Goal: Task Accomplishment & Management: Complete application form

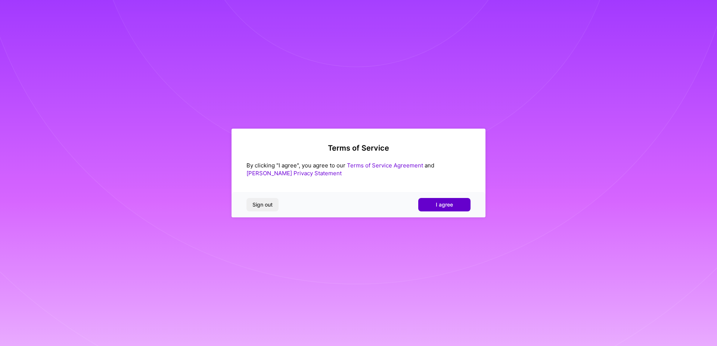
click at [458, 204] on button "I agree" at bounding box center [444, 204] width 52 height 13
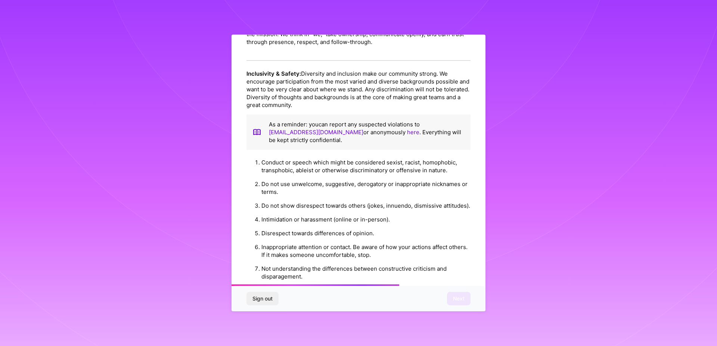
scroll to position [803, 0]
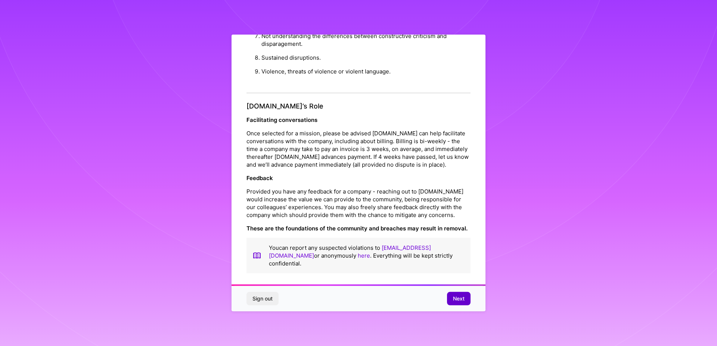
click at [458, 296] on span "Next" at bounding box center [459, 298] width 12 height 7
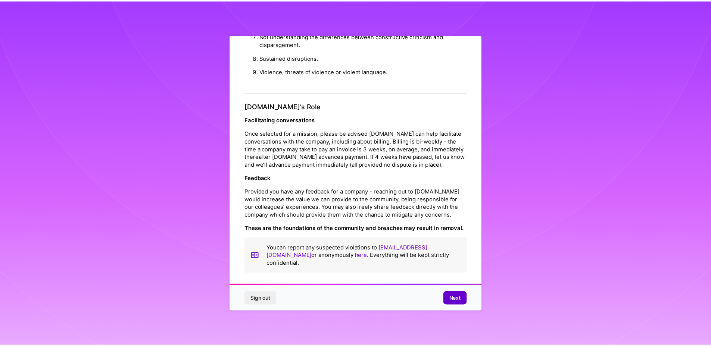
scroll to position [0, 0]
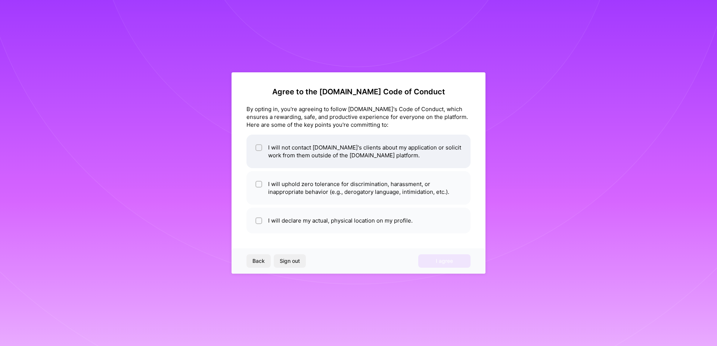
click at [360, 165] on li "I will not contact [DOMAIN_NAME]'s clients about my application or solicit work…" at bounding box center [358, 152] width 224 height 34
checkbox input "true"
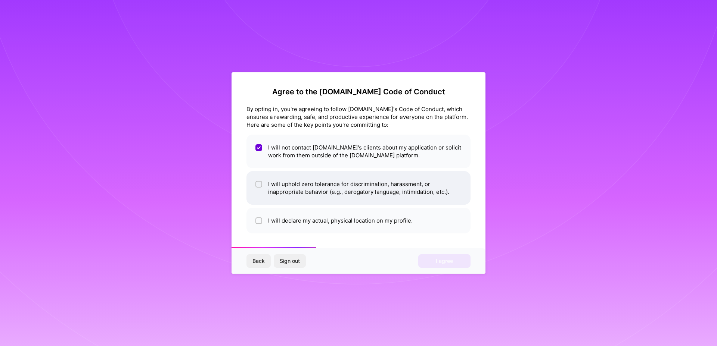
click at [365, 183] on li "I will uphold zero tolerance for discrimination, harassment, or inappropriate b…" at bounding box center [358, 188] width 224 height 34
checkbox input "true"
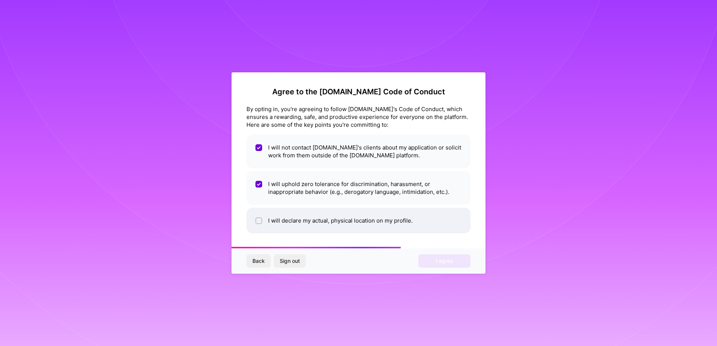
click at [389, 221] on li "I will declare my actual, physical location on my profile." at bounding box center [358, 221] width 224 height 26
checkbox input "true"
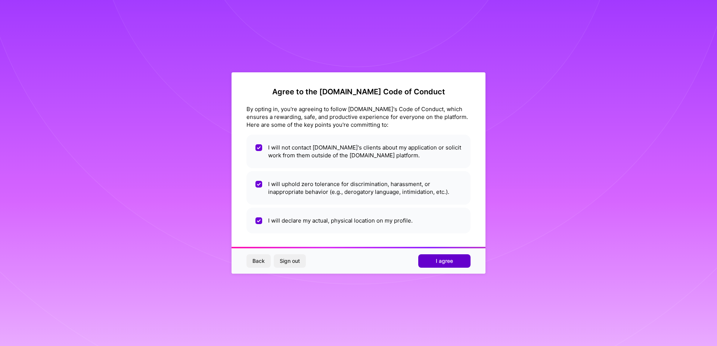
click at [438, 261] on span "I agree" at bounding box center [444, 261] width 17 height 7
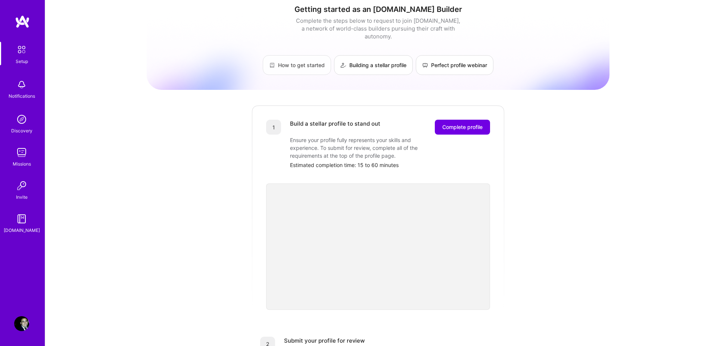
scroll to position [14, 0]
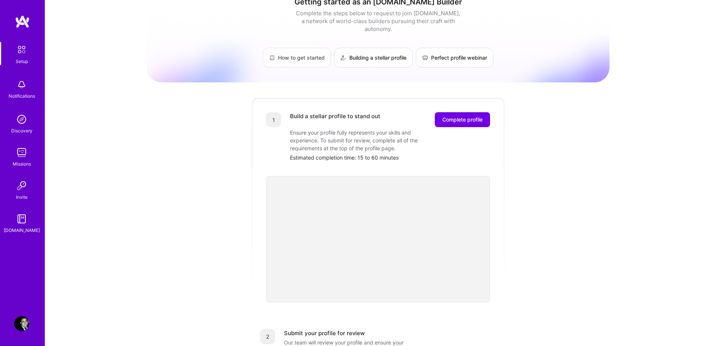
click at [286, 48] on link "How to get started" at bounding box center [297, 58] width 68 height 20
click at [455, 116] on span "Complete profile" at bounding box center [462, 119] width 40 height 7
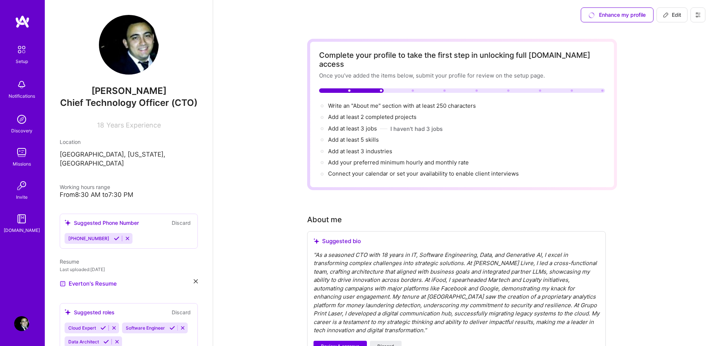
click at [130, 52] on img at bounding box center [129, 45] width 60 height 60
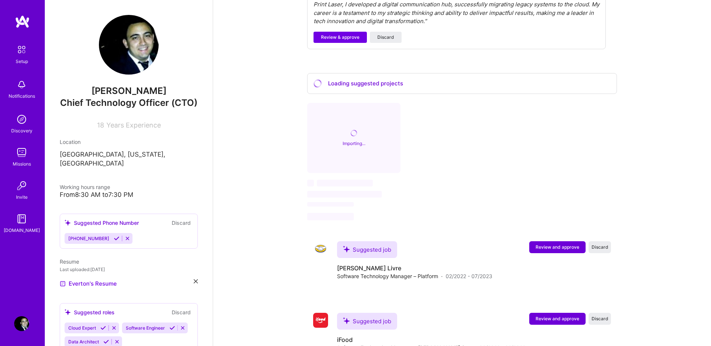
scroll to position [63, 0]
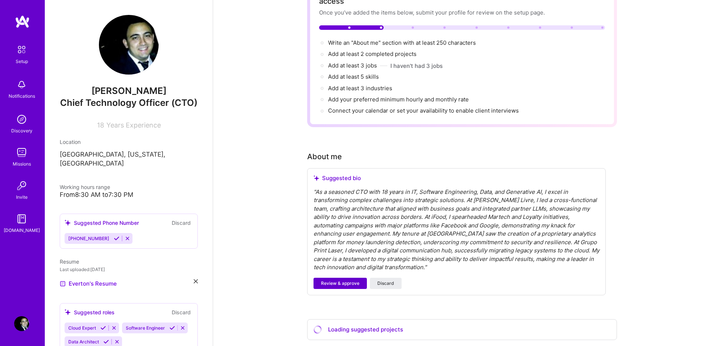
click at [343, 280] on span "Review & approve" at bounding box center [340, 283] width 38 height 7
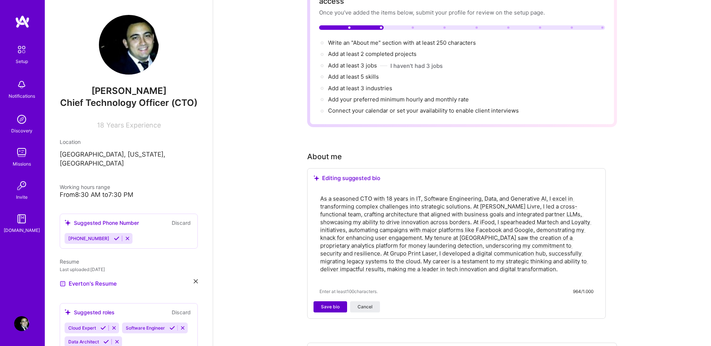
click at [341, 302] on button "Save bio" at bounding box center [331, 307] width 34 height 11
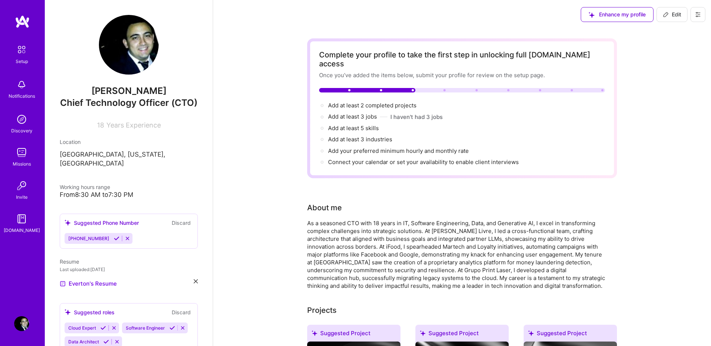
scroll to position [0, 0]
click at [384, 102] on span "Add at least 2 completed projects →" at bounding box center [375, 105] width 95 height 7
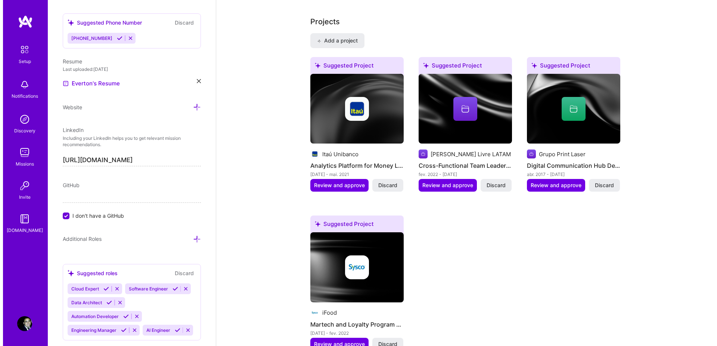
scroll to position [644, 0]
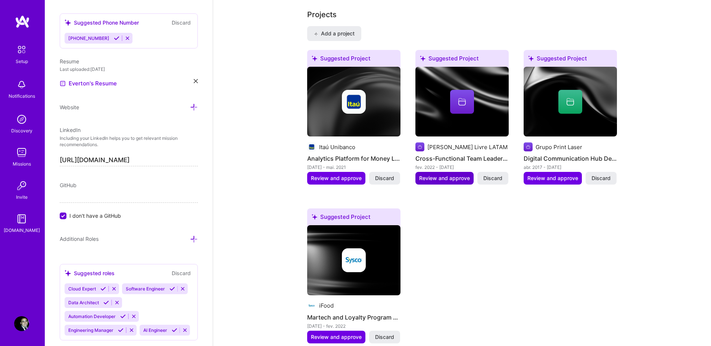
click at [450, 175] on span "Review and approve" at bounding box center [444, 178] width 51 height 7
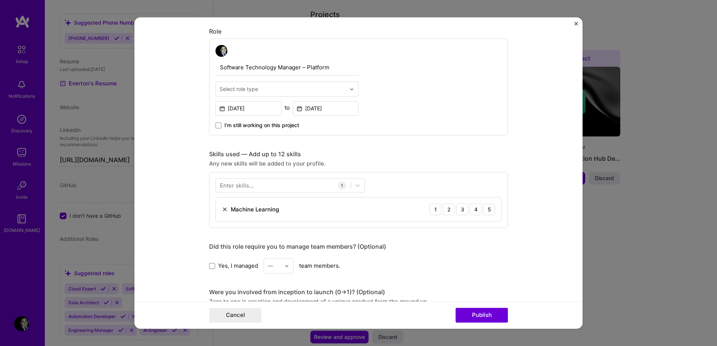
scroll to position [392, 0]
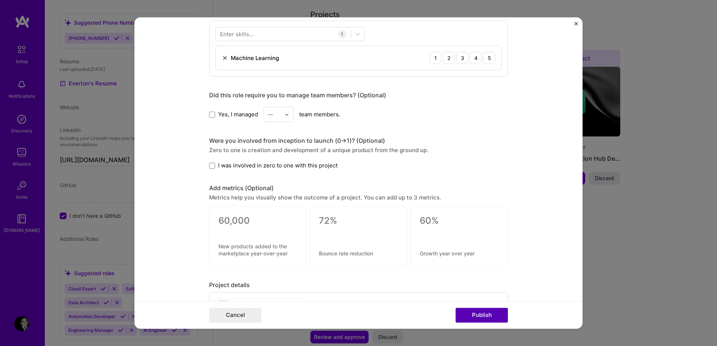
click at [487, 315] on button "Publish" at bounding box center [481, 315] width 52 height 15
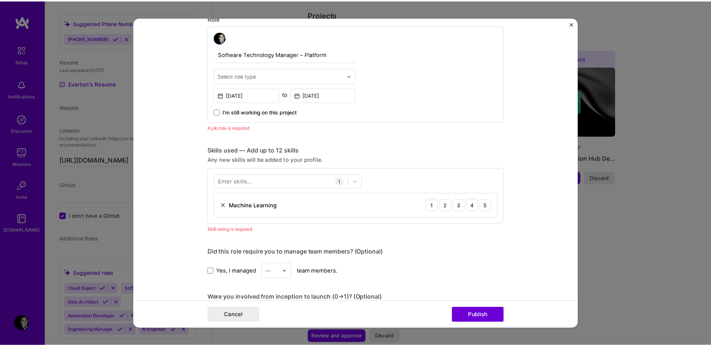
scroll to position [283, 0]
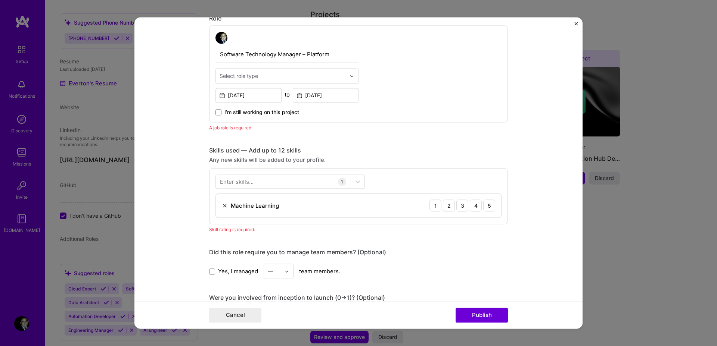
click at [577, 22] on img "Close" at bounding box center [576, 24] width 4 height 4
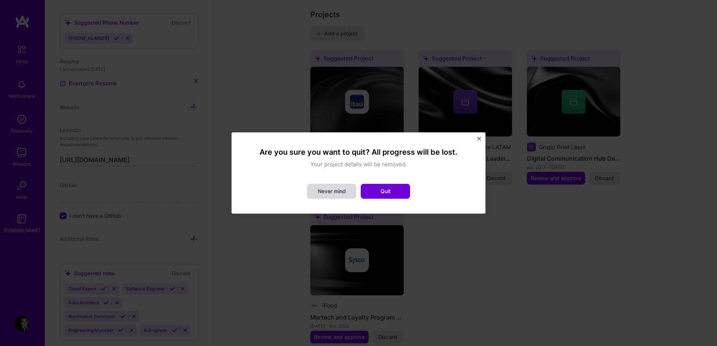
click at [342, 193] on button "Never mind" at bounding box center [331, 191] width 49 height 15
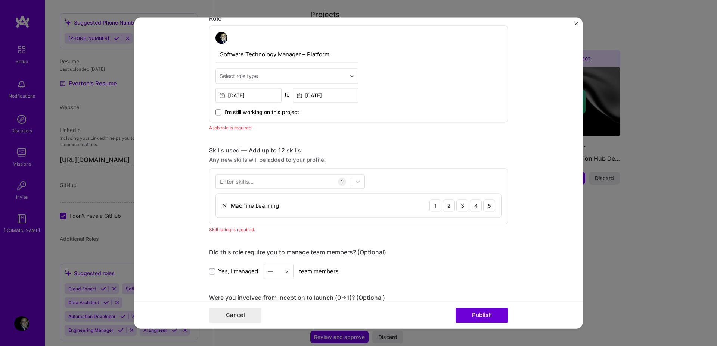
click at [574, 24] on img "Close" at bounding box center [576, 24] width 4 height 4
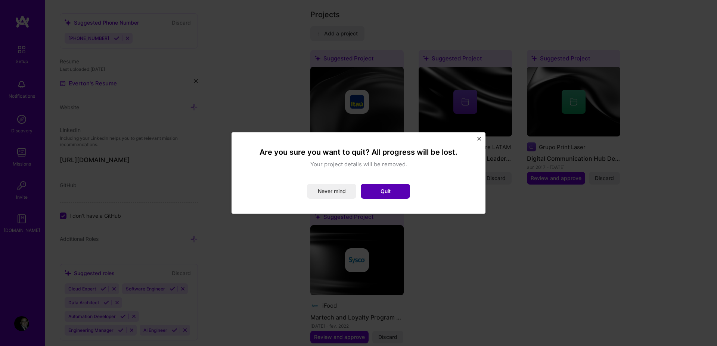
click at [396, 188] on button "Quit" at bounding box center [385, 191] width 49 height 15
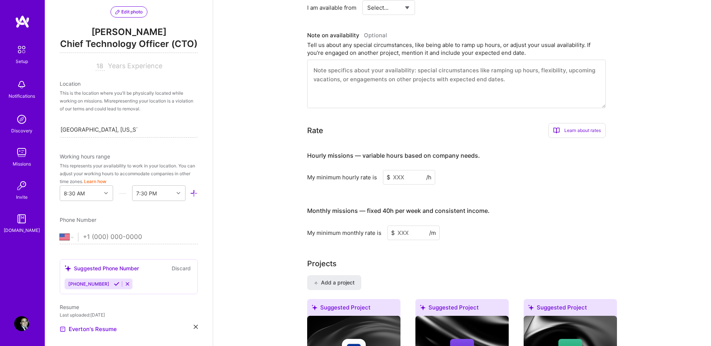
scroll to position [119, 0]
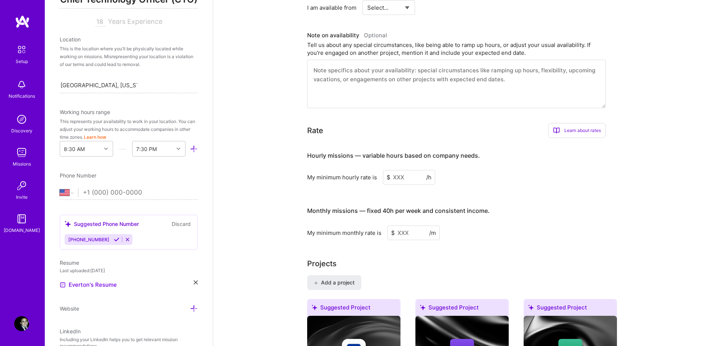
click at [74, 200] on div "[GEOGRAPHIC_DATA] [GEOGRAPHIC_DATA] [GEOGRAPHIC_DATA] [GEOGRAPHIC_DATA] [US_STA…" at bounding box center [129, 195] width 138 height 12
click at [72, 197] on select "[GEOGRAPHIC_DATA] [GEOGRAPHIC_DATA] [GEOGRAPHIC_DATA] [GEOGRAPHIC_DATA] [US_STA…" at bounding box center [69, 193] width 18 height 9
select select "BR"
click at [60, 197] on select "[GEOGRAPHIC_DATA] [GEOGRAPHIC_DATA] [GEOGRAPHIC_DATA] [GEOGRAPHIC_DATA] [US_STA…" at bounding box center [69, 193] width 18 height 9
click at [105, 204] on input "tel" at bounding box center [140, 193] width 115 height 22
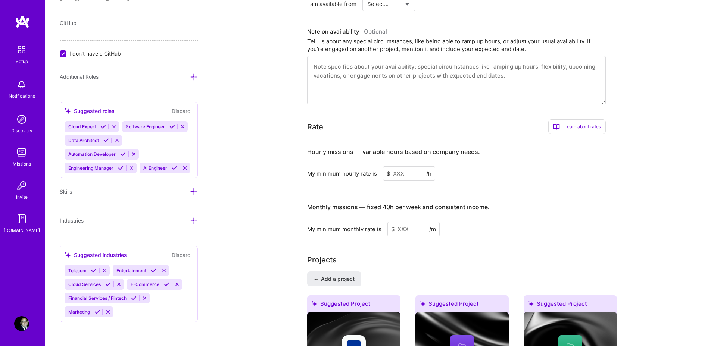
scroll to position [383, 0]
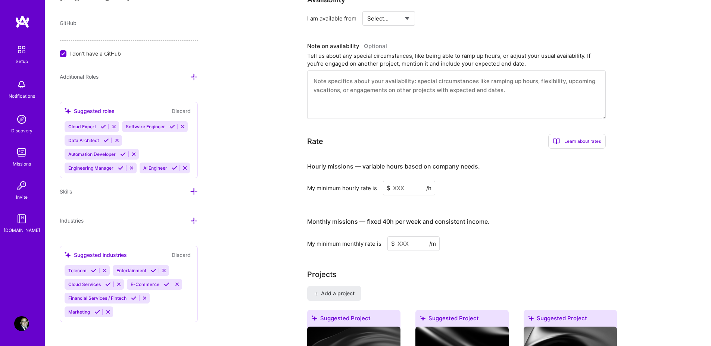
type input "[PHONE_NUMBER]"
click at [398, 181] on input at bounding box center [409, 188] width 52 height 15
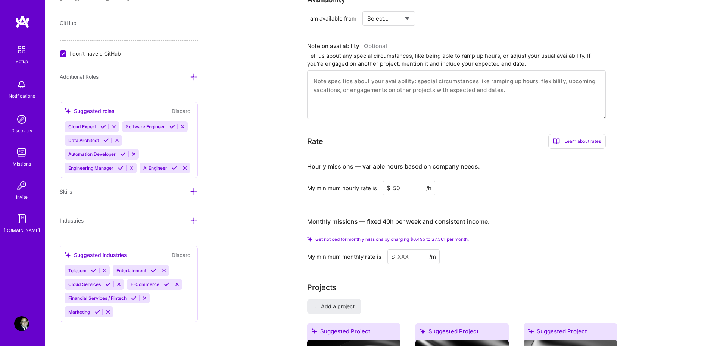
type input "50"
click at [409, 250] on input at bounding box center [413, 257] width 52 height 15
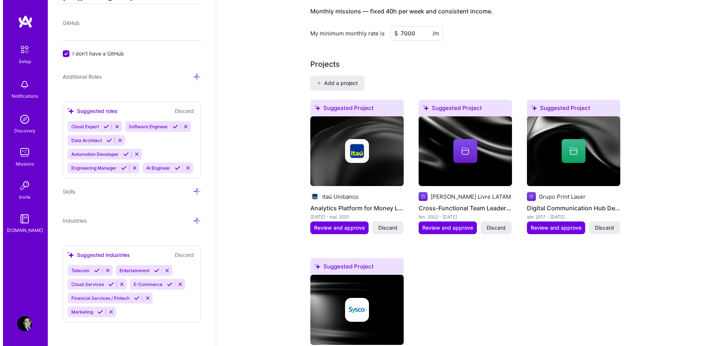
scroll to position [663, 0]
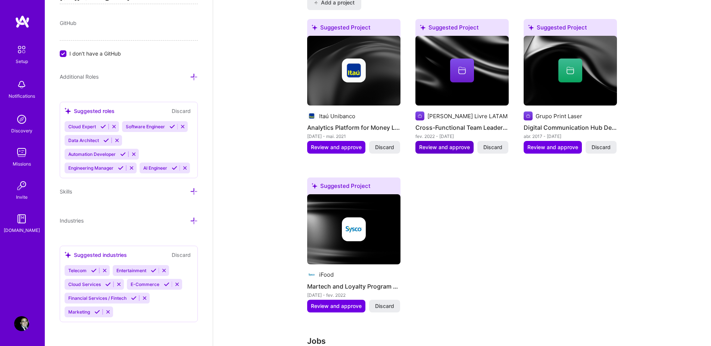
type input "7000"
click at [441, 143] on button "Review and approve" at bounding box center [444, 147] width 58 height 13
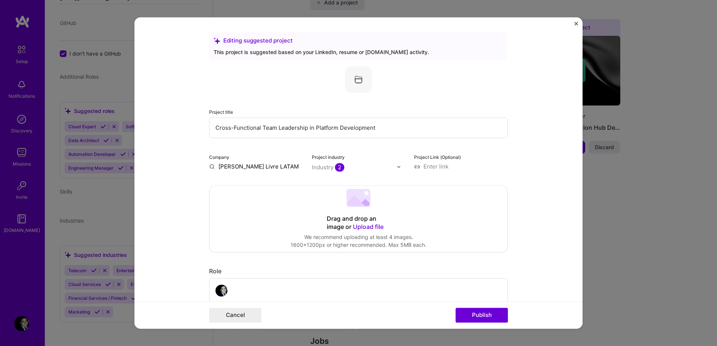
click at [283, 129] on input "Cross-Functional Team Leadership in Platform Development" at bounding box center [358, 128] width 299 height 21
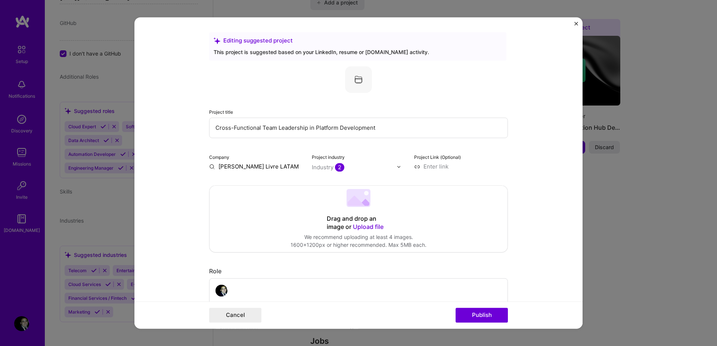
click at [309, 130] on input "Cross-Functional Team Leadership in Platform Development" at bounding box center [358, 128] width 299 height 21
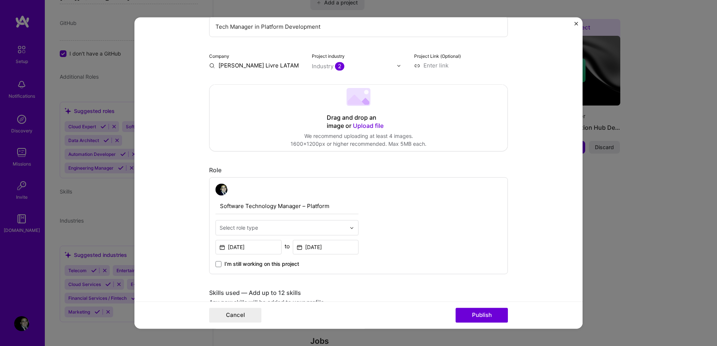
scroll to position [193, 0]
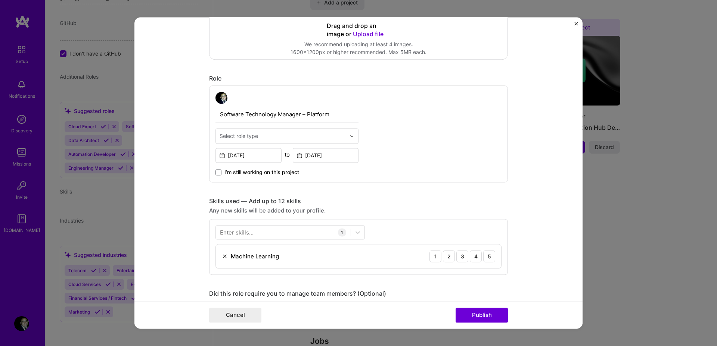
type input "Tech Manager in Platform Development"
click at [349, 133] on div at bounding box center [353, 136] width 9 height 15
click at [445, 139] on div "Software Technology Manager – Platform Select role type [DATE] to [DATE] I’m st…" at bounding box center [358, 133] width 299 height 97
click at [328, 138] on input "text" at bounding box center [283, 136] width 126 height 8
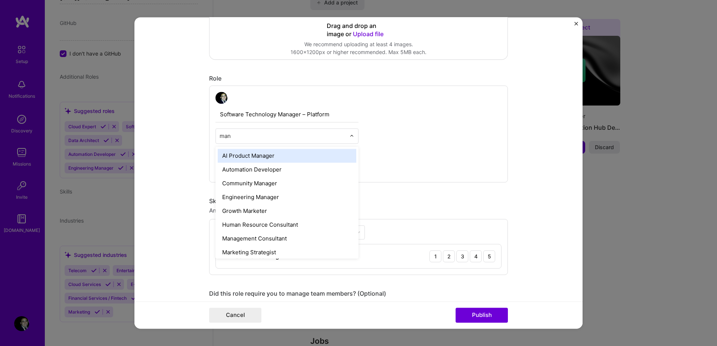
type input "mana"
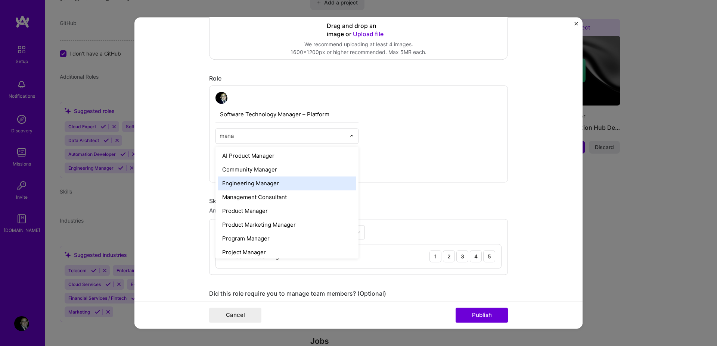
click at [315, 181] on div "Engineering Manager" at bounding box center [287, 184] width 138 height 14
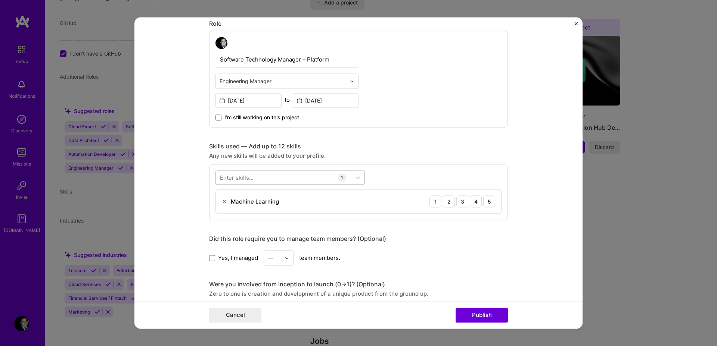
scroll to position [252, 0]
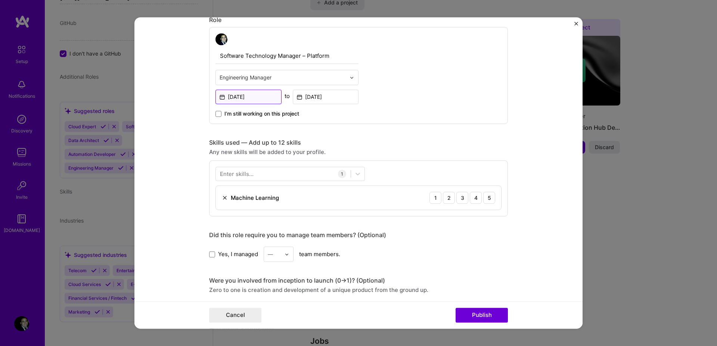
click at [227, 95] on input "[DATE]" at bounding box center [248, 97] width 66 height 15
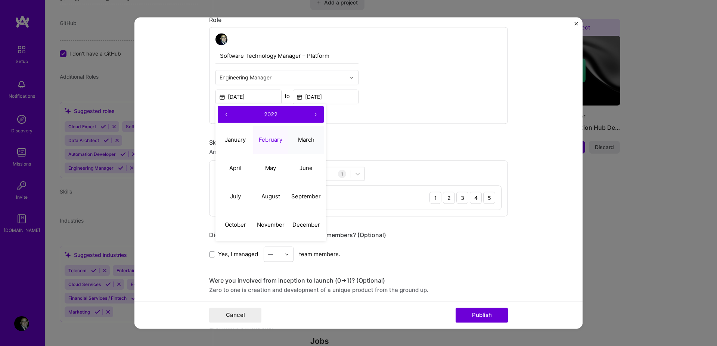
click at [307, 138] on abbr "March" at bounding box center [306, 139] width 16 height 7
type input "[DATE]"
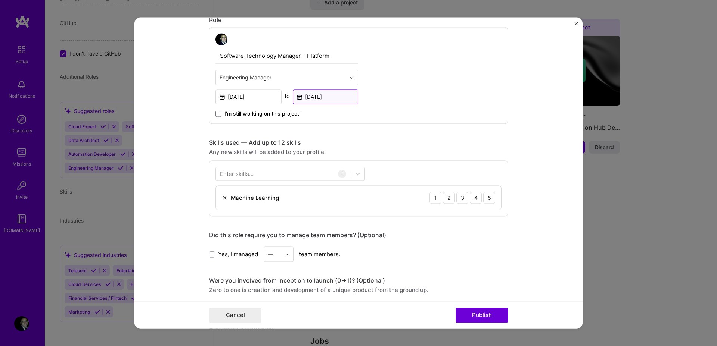
click at [305, 98] on input "[DATE]" at bounding box center [326, 97] width 66 height 15
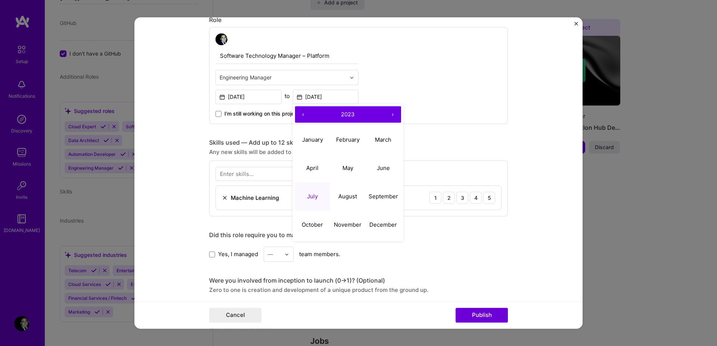
click at [387, 113] on button "›" at bounding box center [393, 114] width 16 height 16
click at [344, 197] on abbr "August" at bounding box center [347, 196] width 19 height 7
type input "[DATE]"
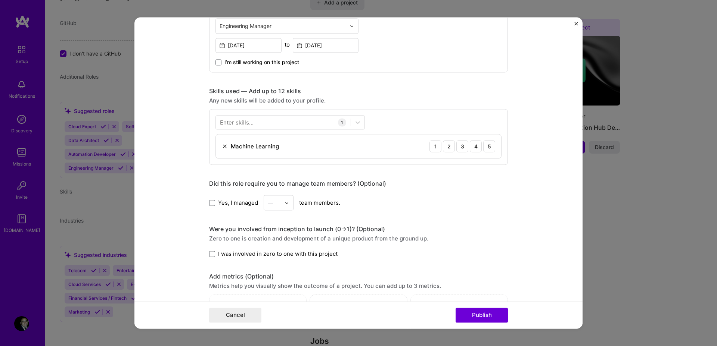
scroll to position [313, 0]
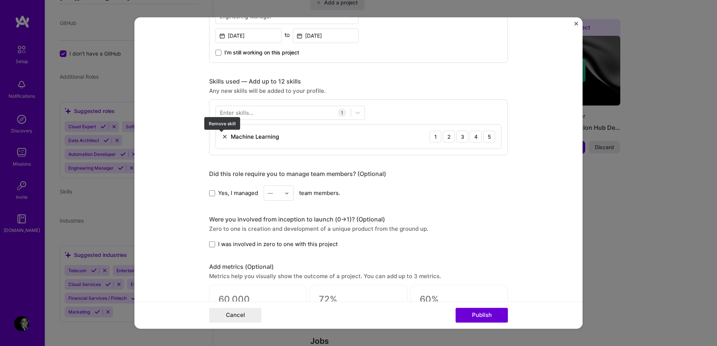
click at [222, 136] on img at bounding box center [225, 137] width 6 height 6
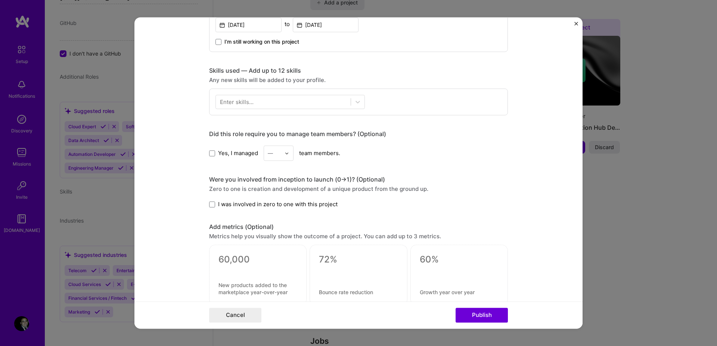
scroll to position [325, 0]
click at [287, 99] on div at bounding box center [283, 101] width 135 height 12
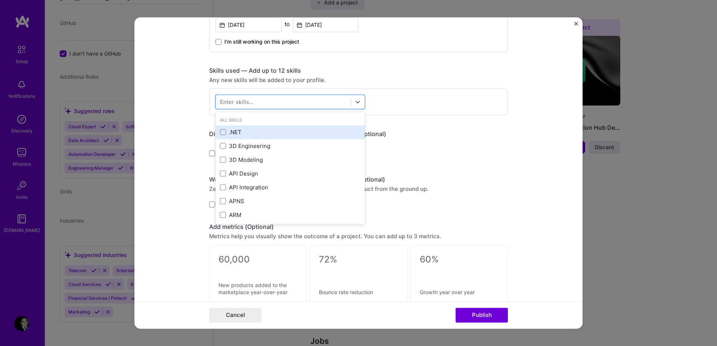
scroll to position [323, 0]
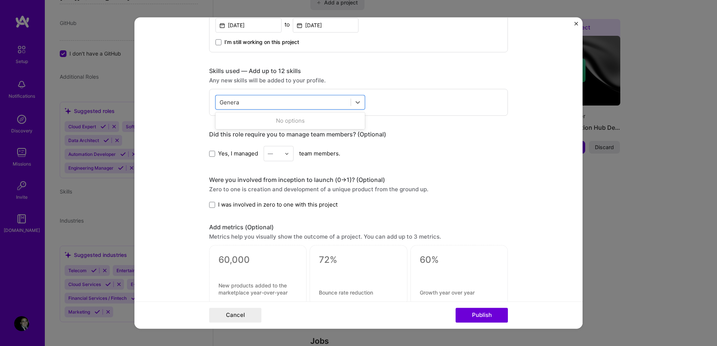
type input "Generat"
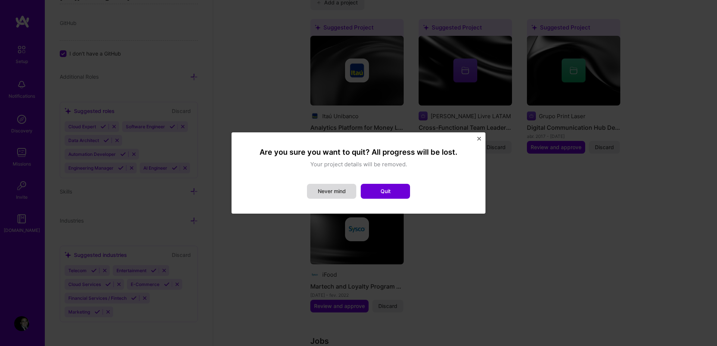
click at [335, 185] on button "Never mind" at bounding box center [331, 191] width 49 height 15
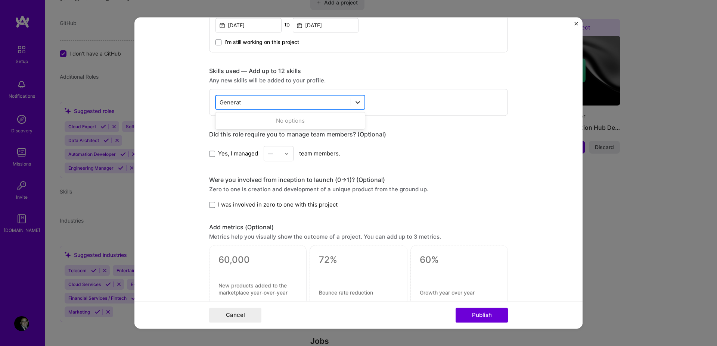
click at [351, 104] on div at bounding box center [357, 102] width 13 height 13
click at [354, 103] on icon at bounding box center [357, 102] width 7 height 7
click at [310, 107] on div "Generat Generat" at bounding box center [283, 102] width 135 height 12
click at [310, 106] on div "Generat Generat" at bounding box center [283, 102] width 135 height 12
click at [309, 106] on div "Generat Generat" at bounding box center [283, 102] width 135 height 12
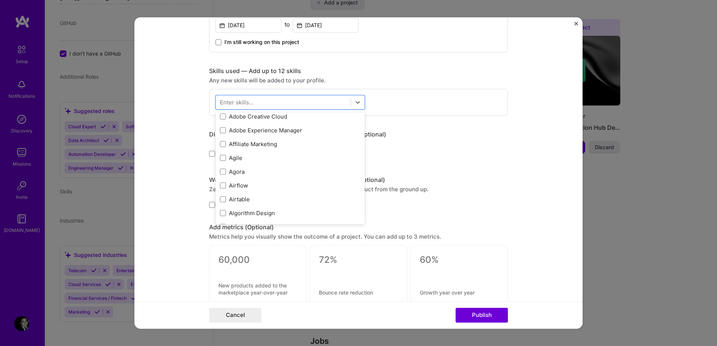
scroll to position [620, 0]
click at [519, 177] on form "Editing suggested project This project is suggested based on your LinkedIn, res…" at bounding box center [358, 173] width 448 height 312
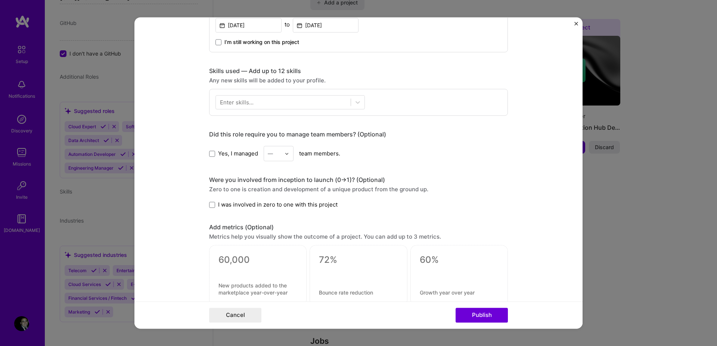
scroll to position [389, 0]
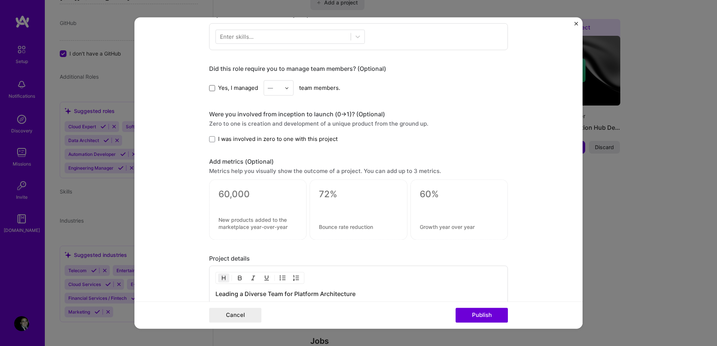
click at [209, 87] on span at bounding box center [212, 88] width 6 height 6
click at [0, 0] on input "Yes, I managed" at bounding box center [0, 0] width 0 height 0
click at [277, 91] on input "text" at bounding box center [274, 88] width 13 height 8
click at [279, 200] on div "25+" at bounding box center [278, 201] width 25 height 14
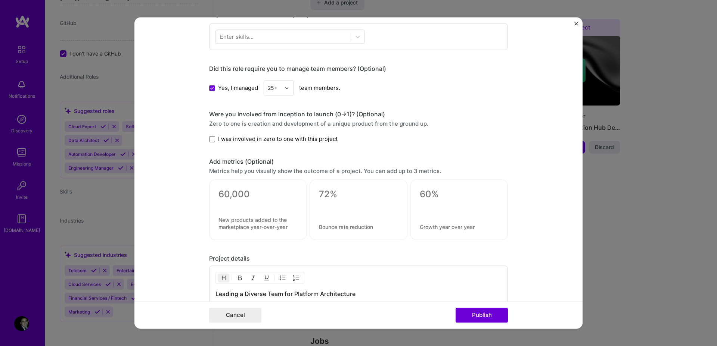
click at [211, 139] on span at bounding box center [212, 139] width 6 height 6
click at [0, 0] on input "I was involved in zero to one with this project" at bounding box center [0, 0] width 0 height 0
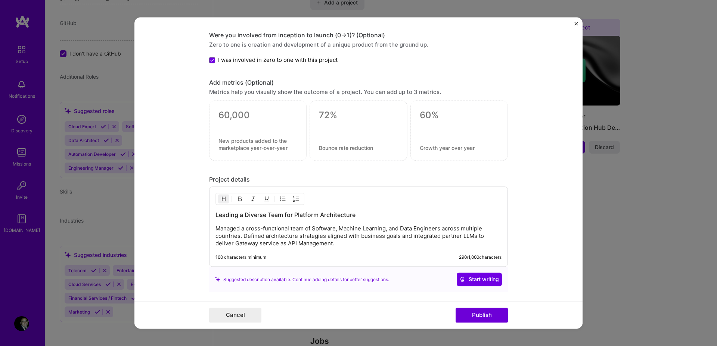
scroll to position [385, 0]
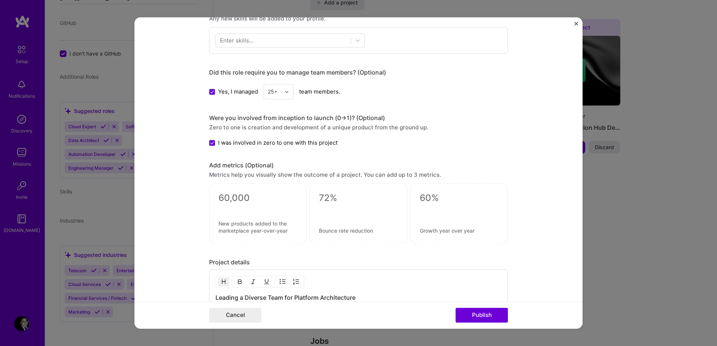
click at [351, 196] on textarea at bounding box center [358, 198] width 79 height 11
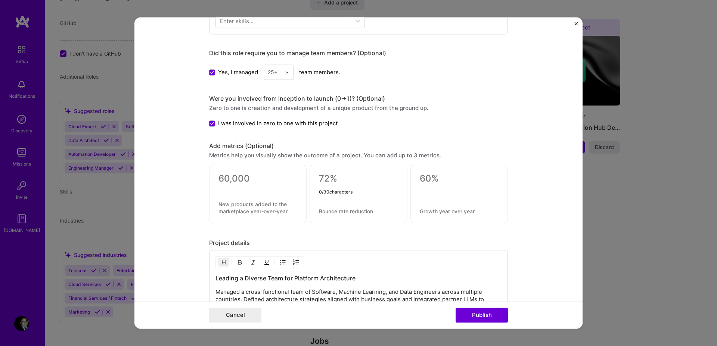
scroll to position [451, 0]
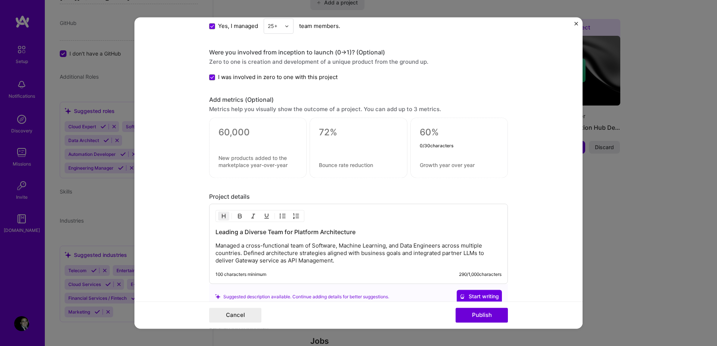
click at [450, 129] on textarea at bounding box center [459, 132] width 79 height 11
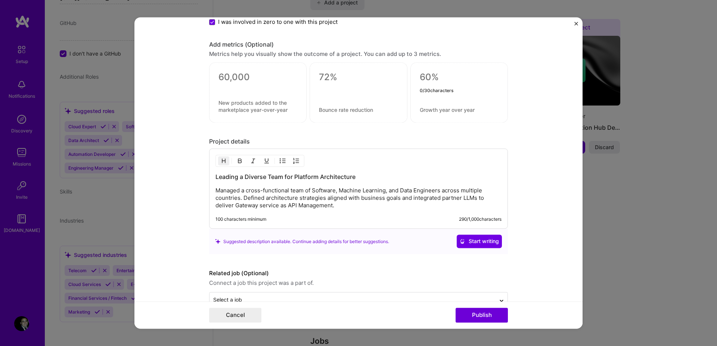
scroll to position [526, 0]
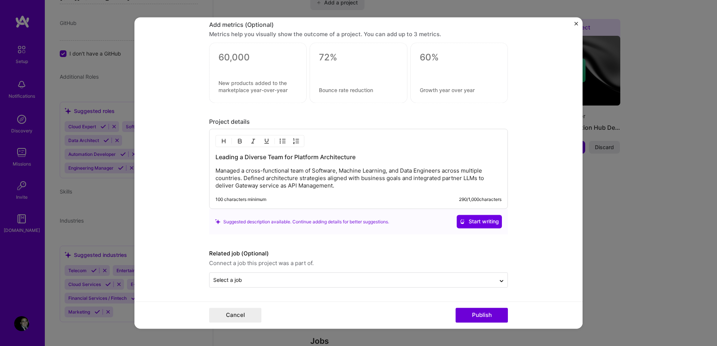
click at [346, 173] on p "Managed a cross-functional team of Software, Machine Learning, and Data Enginee…" at bounding box center [358, 179] width 286 height 22
click at [315, 174] on p "Managed a cross-functional team of Software, Machine Learning, and Data Enginee…" at bounding box center [358, 179] width 286 height 22
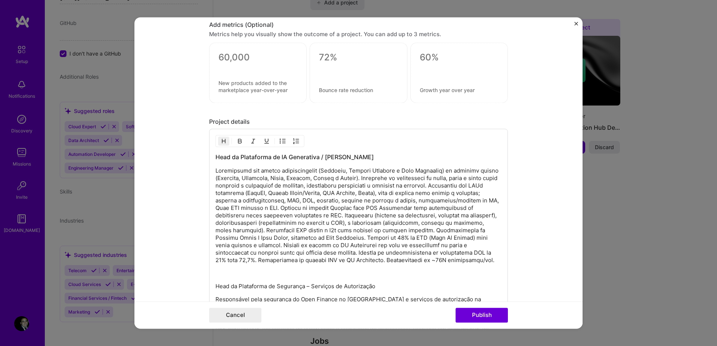
scroll to position [694, 0]
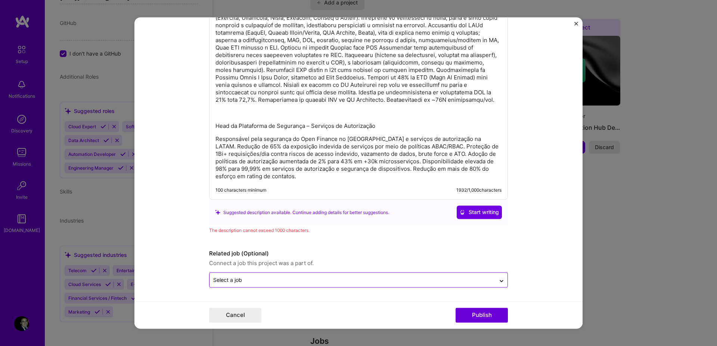
click at [334, 283] on input "text" at bounding box center [352, 281] width 278 height 8
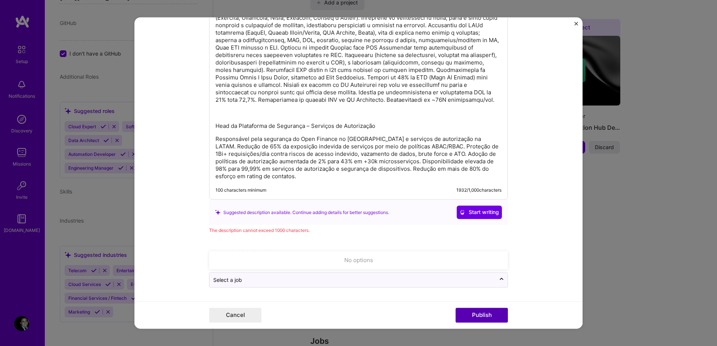
click at [477, 313] on button "Publish" at bounding box center [481, 315] width 52 height 15
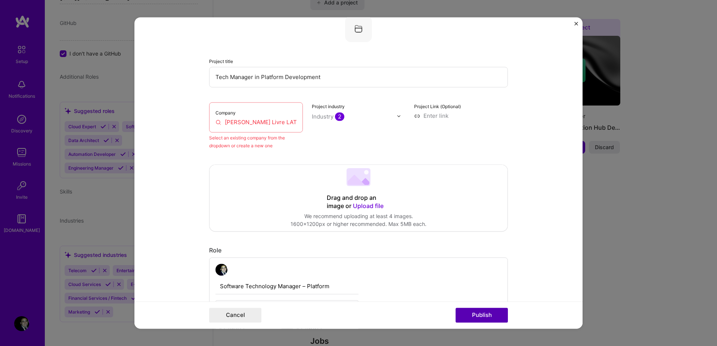
scroll to position [49, 0]
click at [245, 120] on input "[PERSON_NAME] Livre LATAM" at bounding box center [255, 124] width 81 height 8
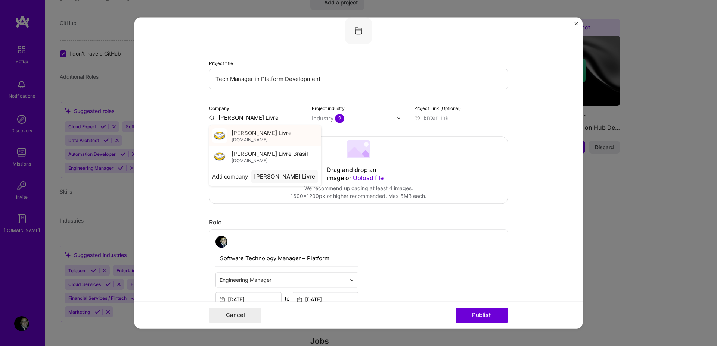
type input "[PERSON_NAME] Livre"
click at [267, 138] on span "[DOMAIN_NAME]" at bounding box center [249, 140] width 36 height 6
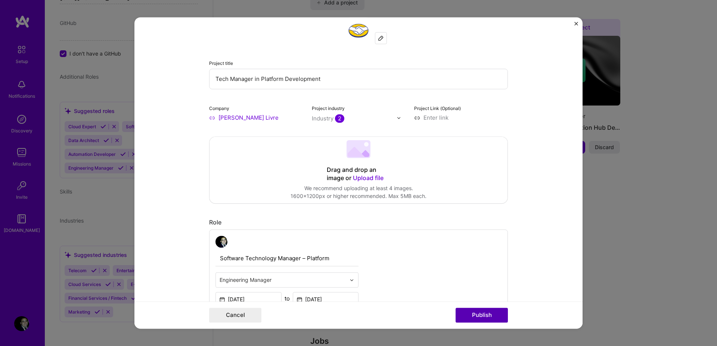
click at [497, 314] on button "Publish" at bounding box center [481, 315] width 52 height 15
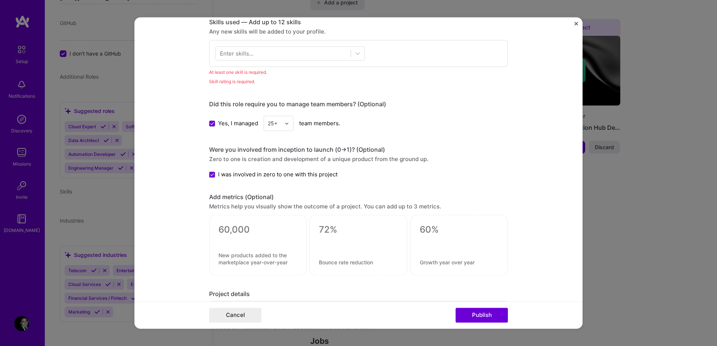
scroll to position [372, 0]
click at [299, 56] on div at bounding box center [283, 54] width 135 height 12
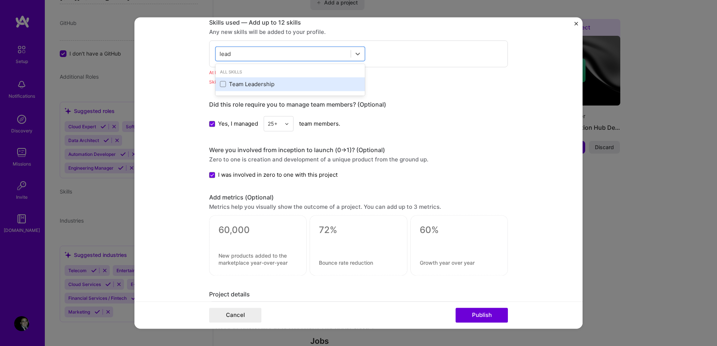
click at [306, 89] on div "Team Leadership" at bounding box center [289, 84] width 149 height 14
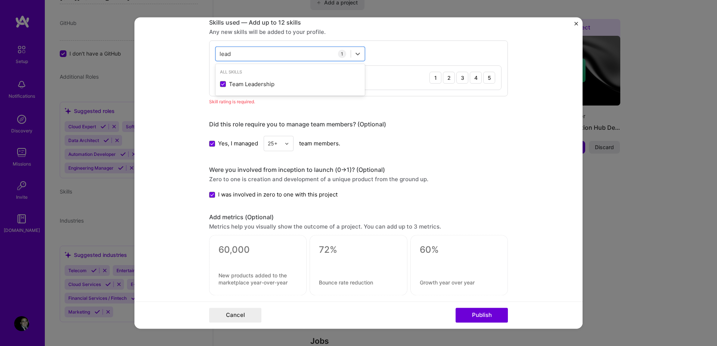
type input "lead"
click at [480, 153] on div "Editing suggested project This project is suggested based on your LinkedIn, res…" at bounding box center [358, 150] width 299 height 981
click at [489, 312] on button "Publish" at bounding box center [481, 315] width 52 height 15
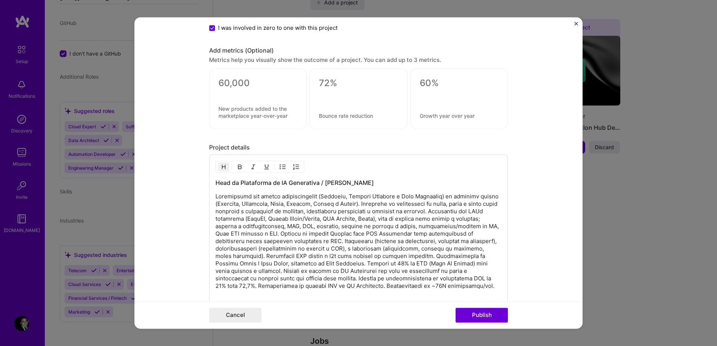
scroll to position [732, 0]
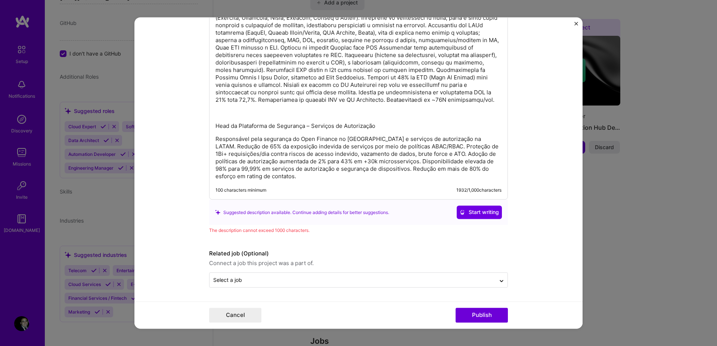
click at [276, 230] on div "The description cannot exceed 1000 characters." at bounding box center [358, 231] width 299 height 8
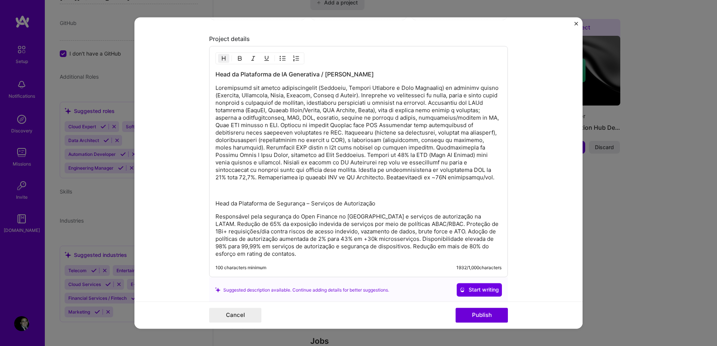
scroll to position [685, 0]
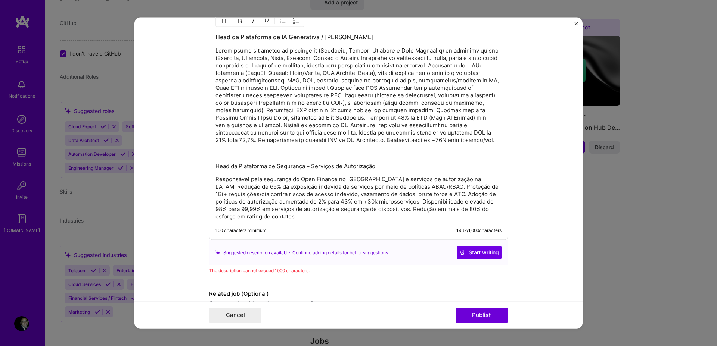
click at [308, 144] on p at bounding box center [358, 95] width 286 height 97
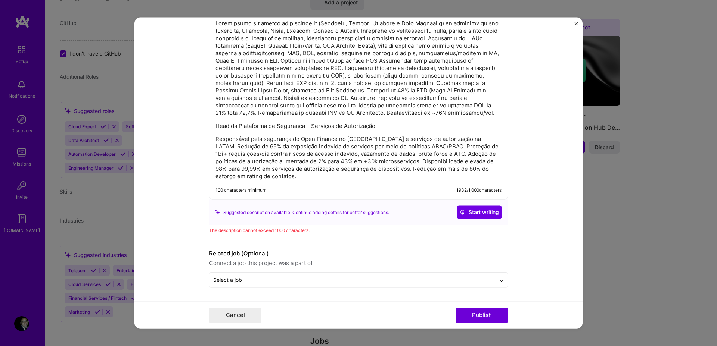
scroll to position [656, 0]
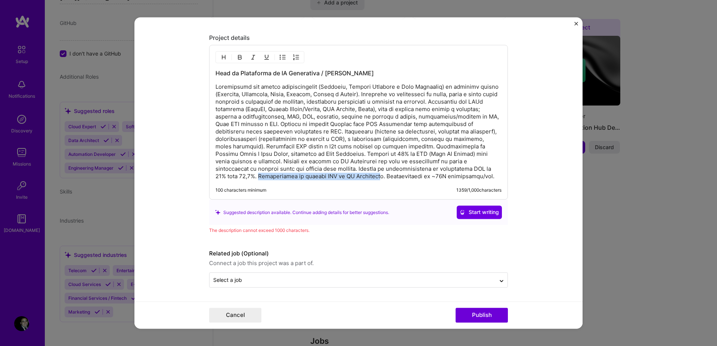
drag, startPoint x: 313, startPoint y: 169, endPoint x: 434, endPoint y: 170, distance: 120.6
click at [434, 170] on p at bounding box center [358, 132] width 286 height 97
click at [306, 118] on p at bounding box center [358, 132] width 286 height 97
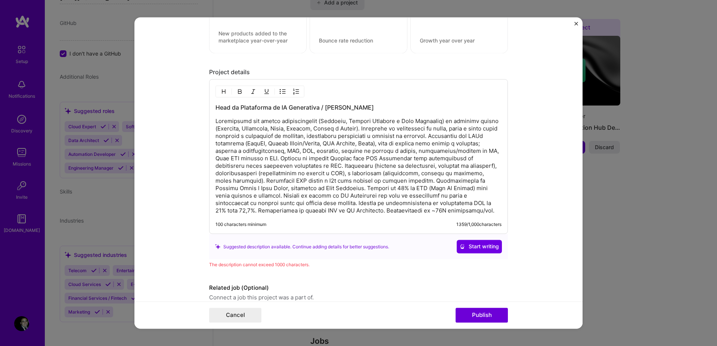
scroll to position [603, 0]
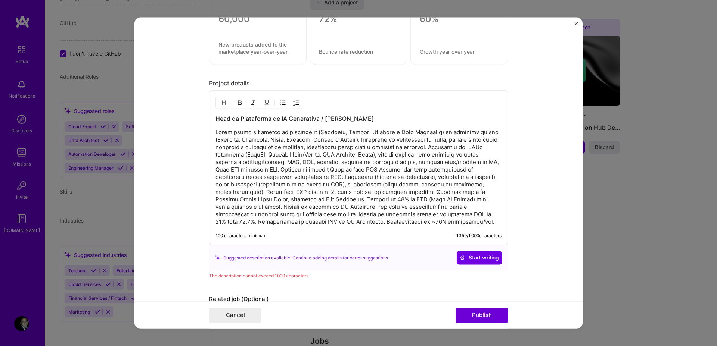
click at [269, 113] on div "Head da Plataforma de IA Generativa / [PERSON_NAME] 100 characters minimum 1359…" at bounding box center [358, 168] width 299 height 155
click at [271, 122] on h3 "Head da Plataforma de IA Generativa / [PERSON_NAME]" at bounding box center [358, 119] width 286 height 8
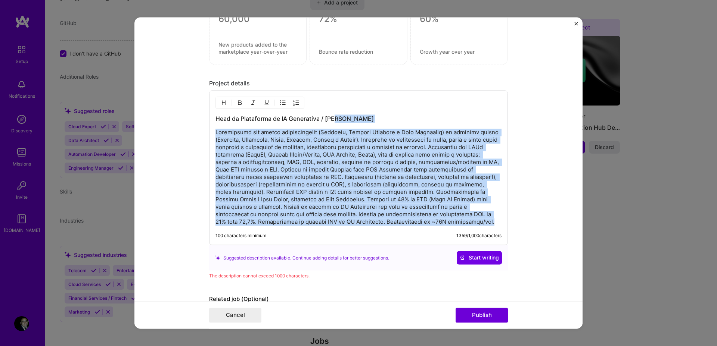
drag, startPoint x: 348, startPoint y: 118, endPoint x: 410, endPoint y: 234, distance: 131.1
click at [422, 246] on div "Head da Plataforma de IA Generativa / [PERSON_NAME] 100 characters minimum 1359…" at bounding box center [358, 168] width 299 height 155
click at [373, 182] on p at bounding box center [358, 177] width 286 height 97
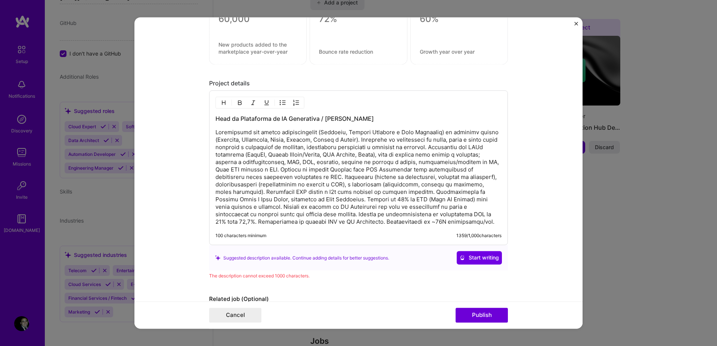
click at [332, 155] on p at bounding box center [358, 177] width 286 height 97
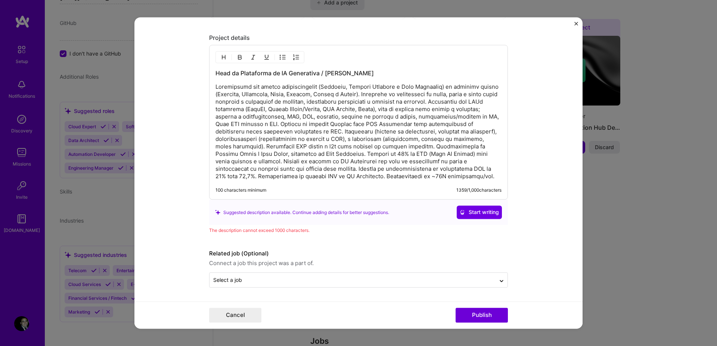
scroll to position [656, 0]
click at [307, 141] on p at bounding box center [358, 132] width 286 height 97
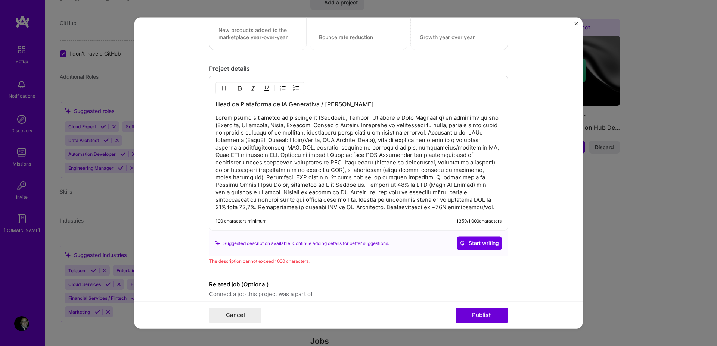
scroll to position [587, 0]
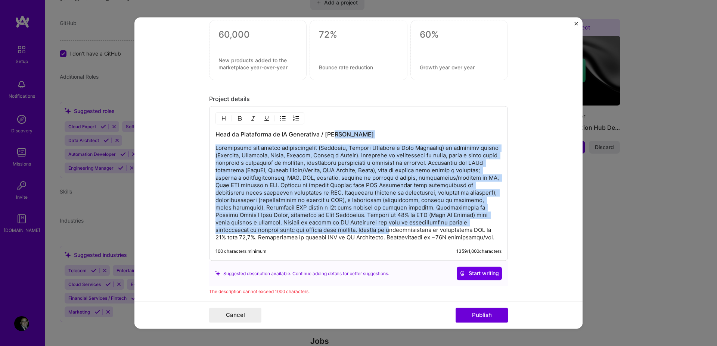
drag, startPoint x: 344, startPoint y: 133, endPoint x: 433, endPoint y: 232, distance: 133.2
click at [433, 232] on div "Head da Plataforma de IA Generativa / [PERSON_NAME]" at bounding box center [358, 186] width 286 height 111
click at [273, 168] on p at bounding box center [358, 193] width 286 height 97
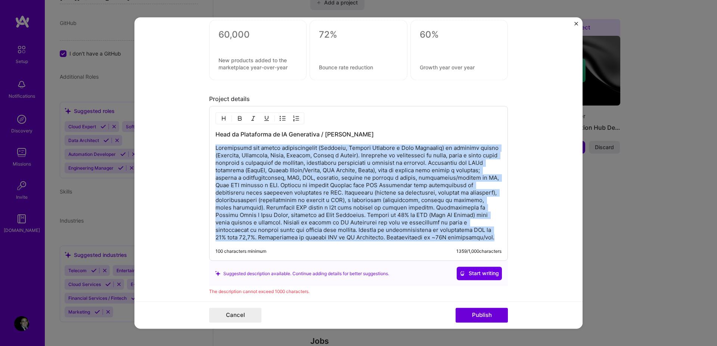
drag, startPoint x: 212, startPoint y: 146, endPoint x: 486, endPoint y: 301, distance: 314.4
click at [486, 302] on form "Editing suggested project This project is suggested based on your LinkedIn, res…" at bounding box center [358, 173] width 448 height 312
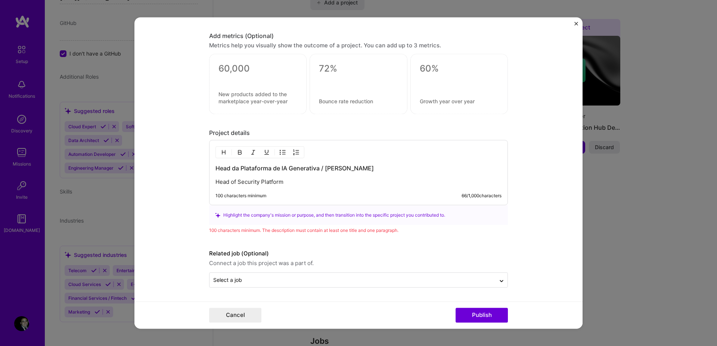
scroll to position [553, 0]
click at [237, 184] on p "Head of Security Platform" at bounding box center [358, 182] width 286 height 7
click at [238, 150] on img "button" at bounding box center [240, 153] width 6 height 6
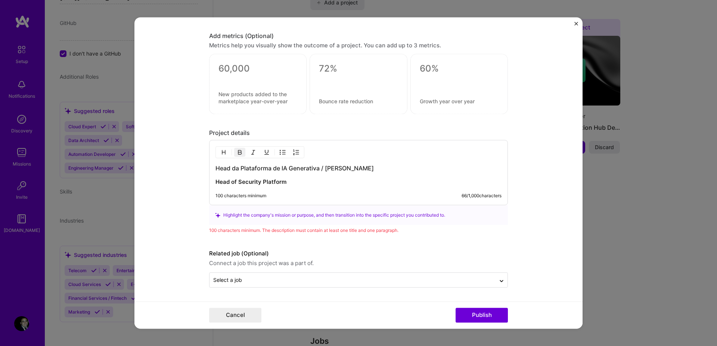
click at [352, 162] on div "Head da Plataforma de IA Generativa / [PERSON_NAME] Head of Security Platform 1…" at bounding box center [358, 172] width 299 height 65
click at [357, 171] on h3 "Head da Plataforma de IA Generativa / [PERSON_NAME]" at bounding box center [358, 169] width 286 height 8
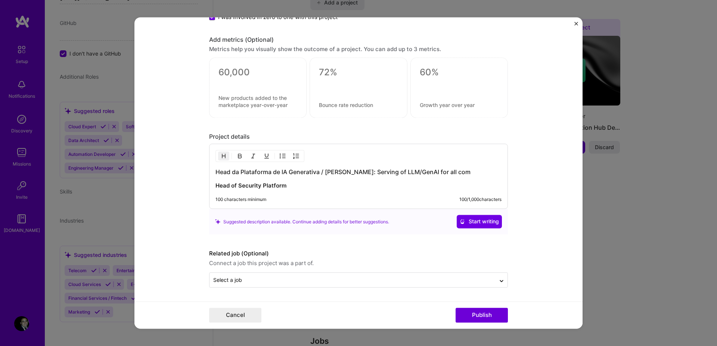
scroll to position [550, 0]
click at [339, 171] on h3 "Head da Plataforma de IA Generativa / [PERSON_NAME]: Serving of LLM/GenAI for a…" at bounding box center [358, 172] width 286 height 8
click at [239, 157] on img "button" at bounding box center [240, 156] width 6 height 6
click at [238, 155] on img "button" at bounding box center [240, 156] width 6 height 6
drag, startPoint x: 470, startPoint y: 175, endPoint x: 483, endPoint y: 174, distance: 12.4
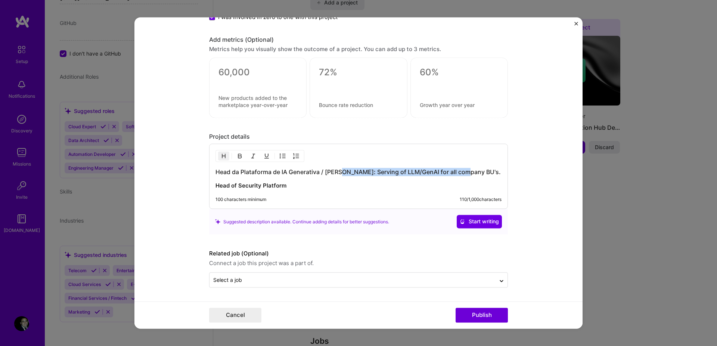
click at [471, 175] on h3 "Head da Plataforma de IA Generativa / [PERSON_NAME]: Serving of LLM/GenAI for a…" at bounding box center [358, 172] width 286 height 8
drag, startPoint x: 335, startPoint y: 171, endPoint x: 342, endPoint y: 172, distance: 7.2
click at [336, 171] on h3 "Head da Plataforma de IA Generativa / [PERSON_NAME]: Serving of LLM/GenAI for a…" at bounding box center [358, 172] width 286 height 8
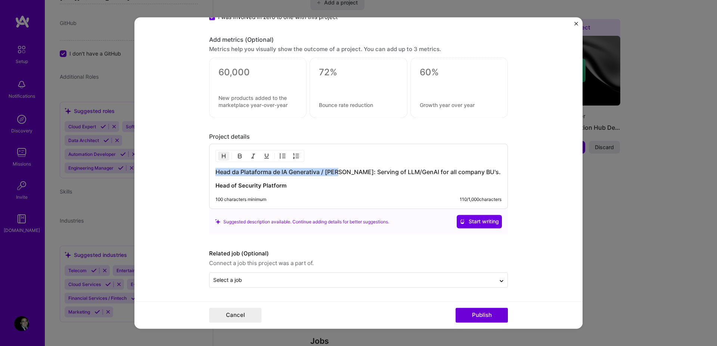
click at [237, 155] on img "button" at bounding box center [240, 156] width 6 height 6
click at [290, 189] on p "Head of Security Platform" at bounding box center [358, 186] width 286 height 7
click at [299, 185] on p "Head of Security Platform:" at bounding box center [358, 186] width 286 height 7
click at [239, 155] on img "button" at bounding box center [240, 156] width 6 height 6
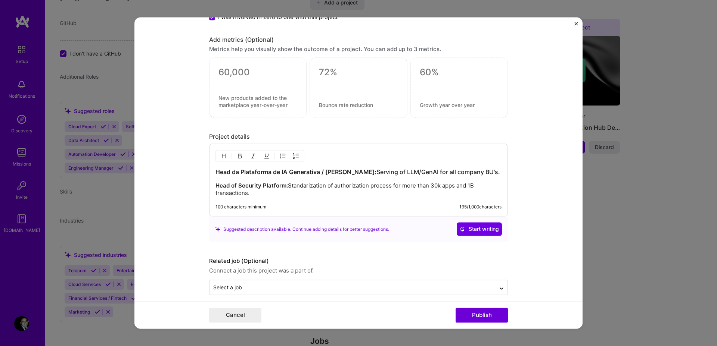
click at [423, 186] on p "Head of Security Platform: Standarization of authorization process for more tha…" at bounding box center [358, 190] width 286 height 15
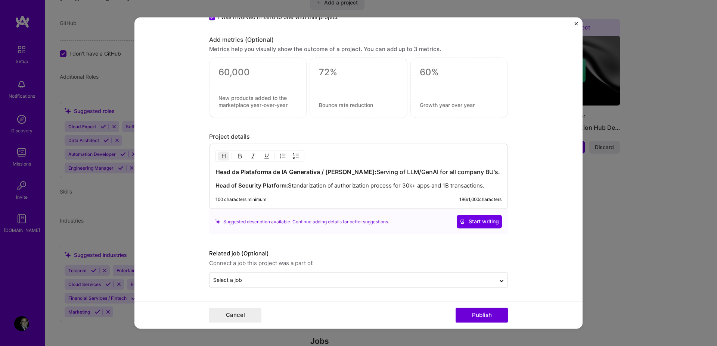
click at [461, 171] on h3 "Head da Plataforma de IA Generativa / [PERSON_NAME]: Serving of LLM/GenAI for a…" at bounding box center [358, 172] width 286 height 8
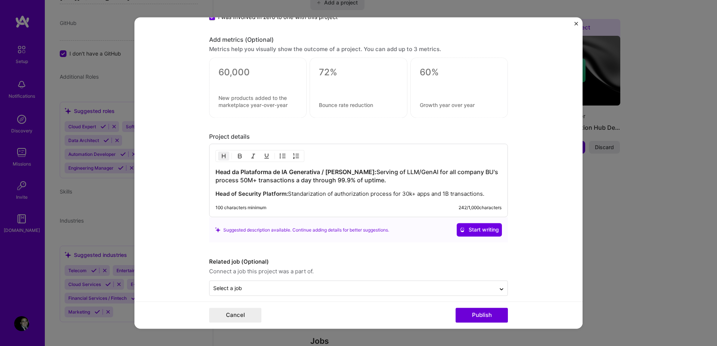
click at [446, 194] on p "Head of Security Platform: Standarization of authorization process for 30k+ app…" at bounding box center [358, 194] width 286 height 7
drag, startPoint x: 481, startPoint y: 193, endPoint x: 545, endPoint y: 207, distance: 64.9
click at [481, 193] on p "Head of Security Platform: Standarization of authorization process for 30k+ app…" at bounding box center [358, 194] width 286 height 7
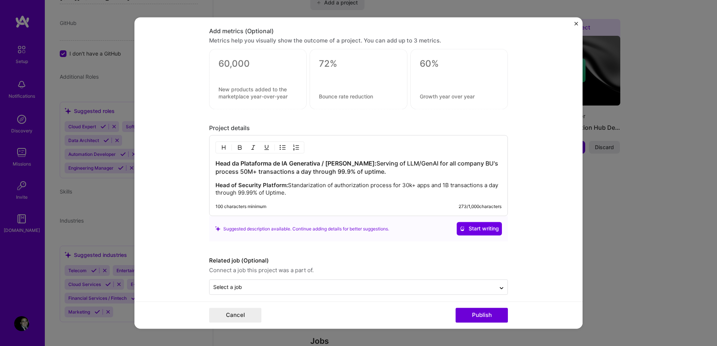
scroll to position [565, 0]
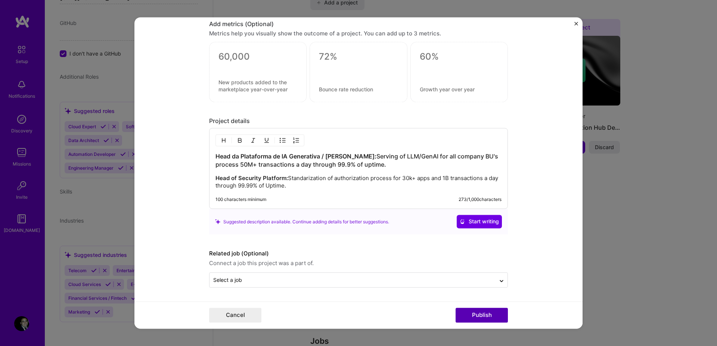
click at [493, 319] on button "Publish" at bounding box center [481, 315] width 52 height 15
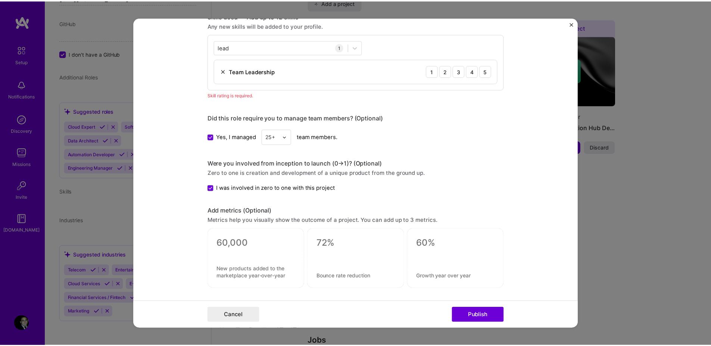
scroll to position [373, 0]
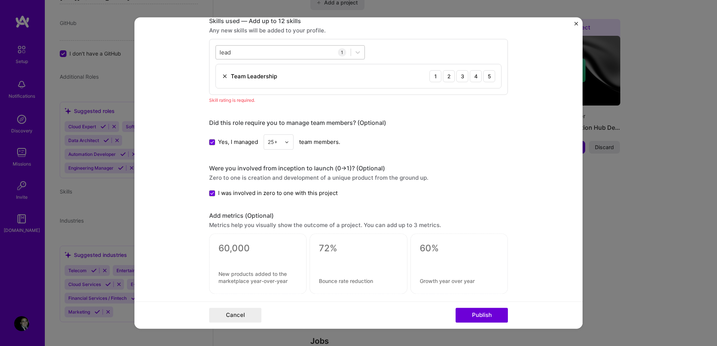
click at [271, 51] on div "lead lead" at bounding box center [283, 52] width 135 height 12
drag, startPoint x: 454, startPoint y: 125, endPoint x: 448, endPoint y: 87, distance: 38.2
click at [454, 125] on div "Did this role require you to manage team members? (Optional)" at bounding box center [358, 123] width 299 height 8
click at [484, 78] on div "5" at bounding box center [489, 76] width 12 height 12
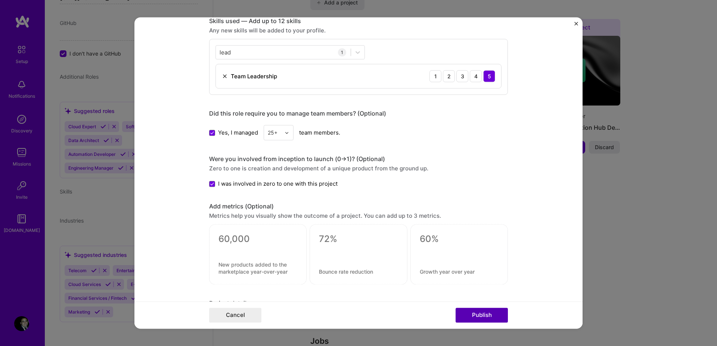
click at [480, 314] on button "Publish" at bounding box center [481, 315] width 52 height 15
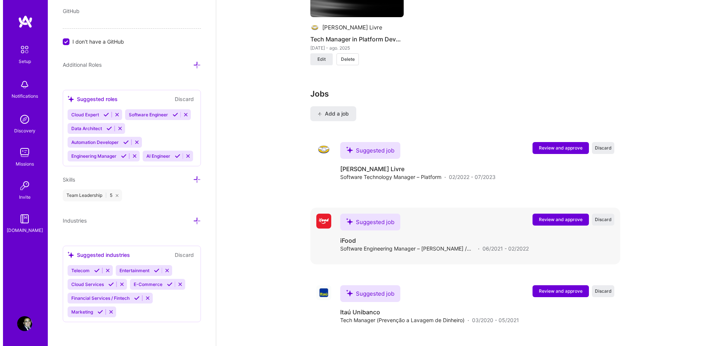
scroll to position [897, 0]
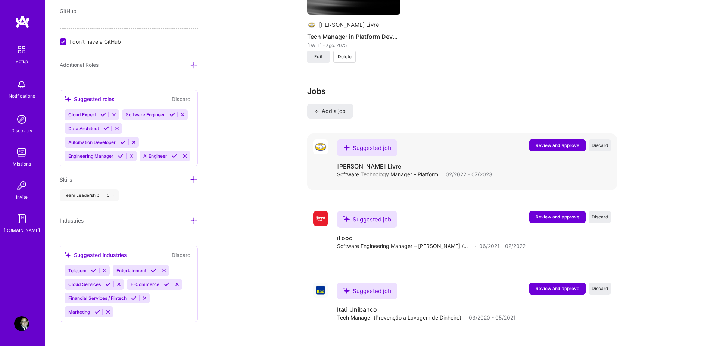
click at [567, 142] on span "Review and approve" at bounding box center [558, 145] width 44 height 6
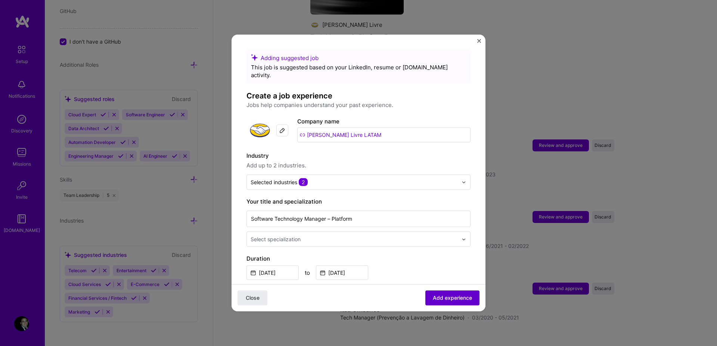
click at [451, 299] on span "Add experience" at bounding box center [452, 298] width 39 height 7
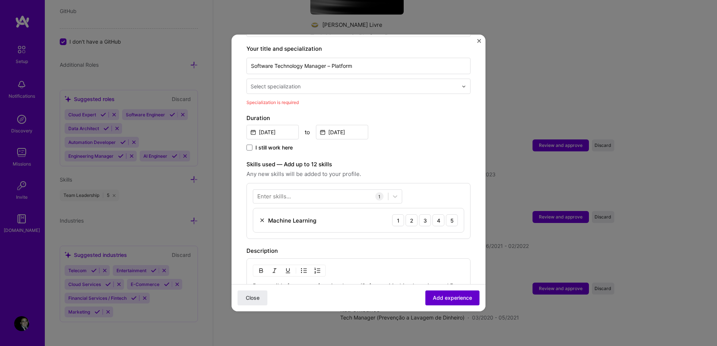
scroll to position [155, 0]
click at [327, 81] on input "text" at bounding box center [354, 85] width 209 height 8
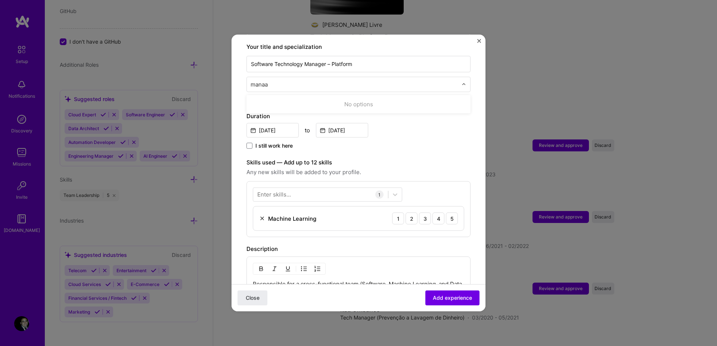
type input "mana"
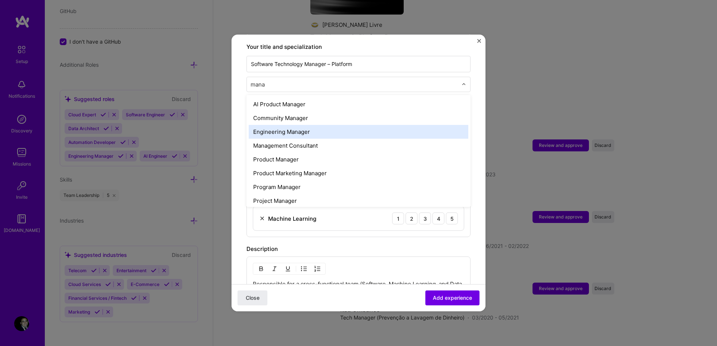
click at [332, 125] on div "Engineering Manager" at bounding box center [359, 132] width 220 height 14
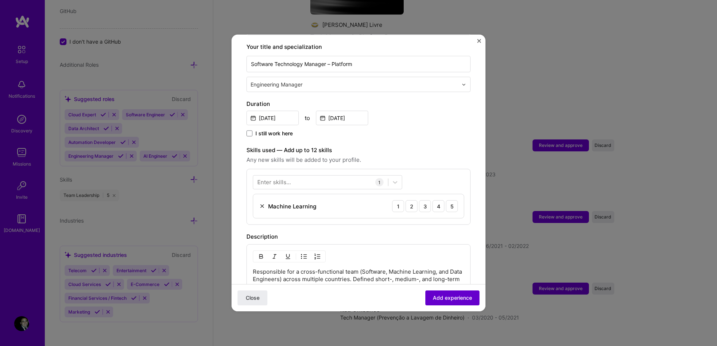
click at [451, 301] on span "Add experience" at bounding box center [452, 298] width 39 height 7
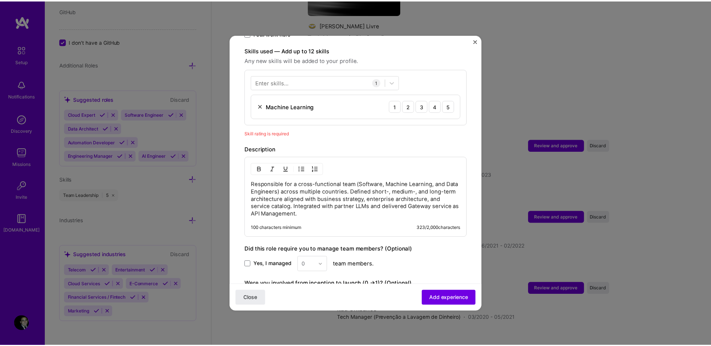
scroll to position [258, 0]
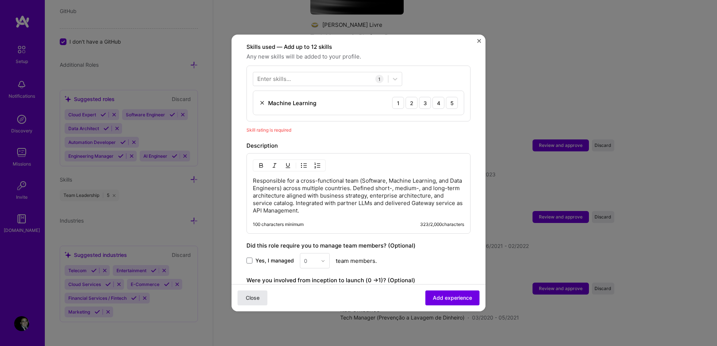
click at [262, 298] on button "Close" at bounding box center [252, 298] width 30 height 15
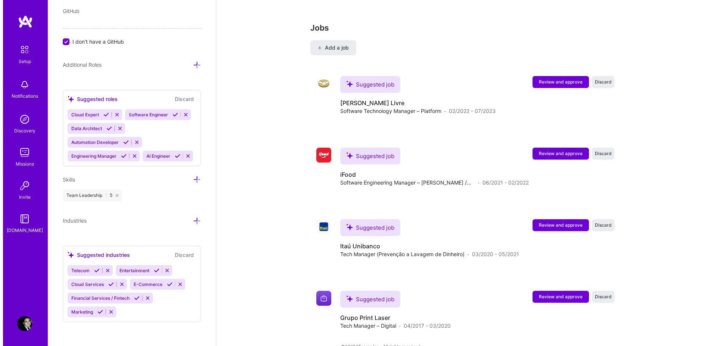
scroll to position [965, 0]
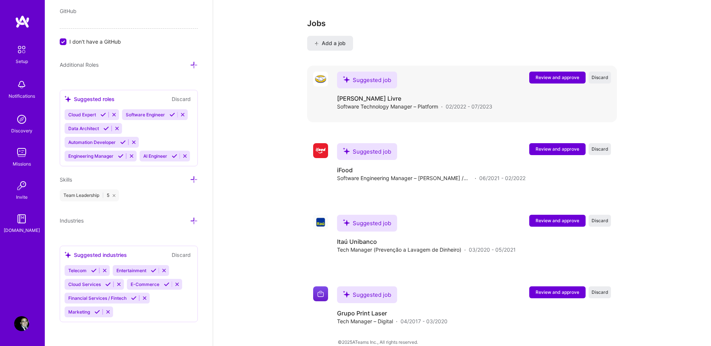
click at [554, 74] on span "Review and approve" at bounding box center [558, 77] width 44 height 6
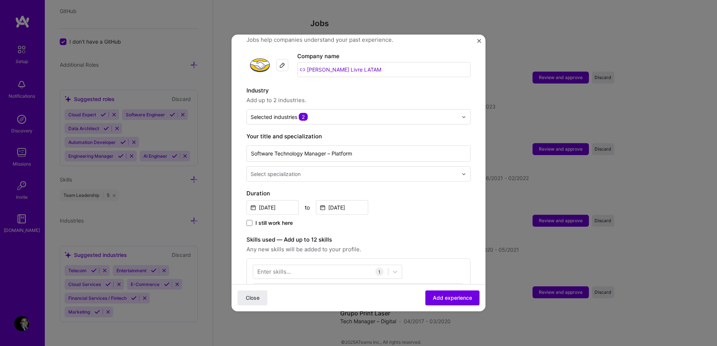
scroll to position [66, 0]
click at [414, 171] on div "Select specialization" at bounding box center [358, 173] width 224 height 15
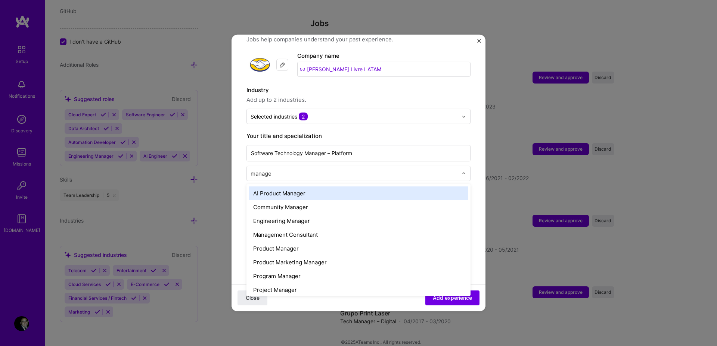
type input "manager"
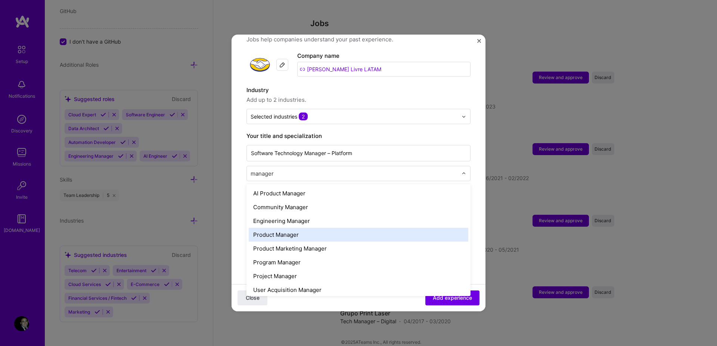
scroll to position [3, 0]
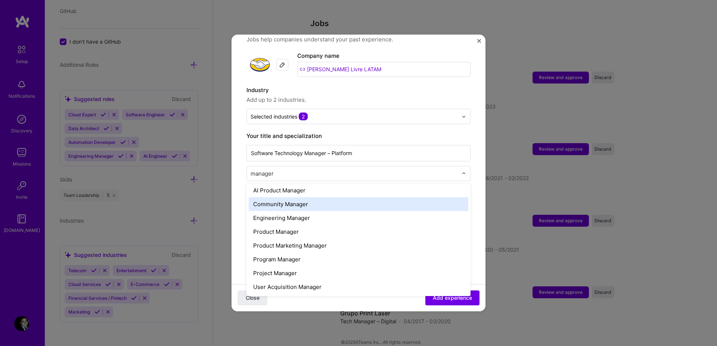
click at [345, 202] on div "Community Manager" at bounding box center [359, 204] width 220 height 14
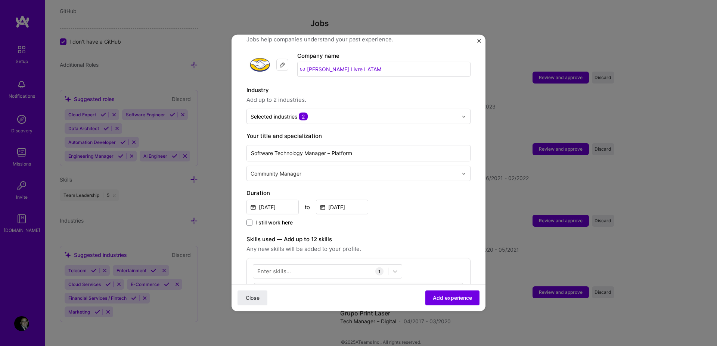
click at [334, 170] on input "text" at bounding box center [354, 174] width 209 height 8
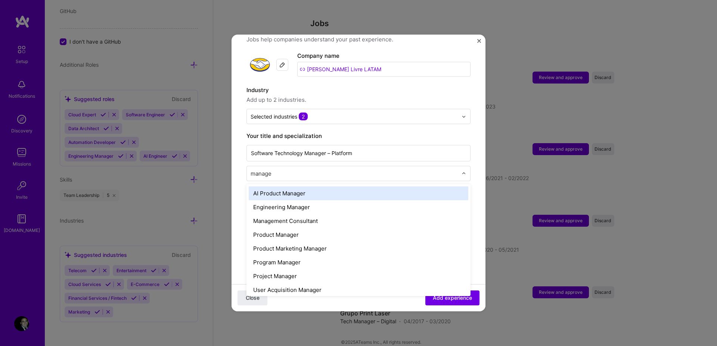
type input "manager"
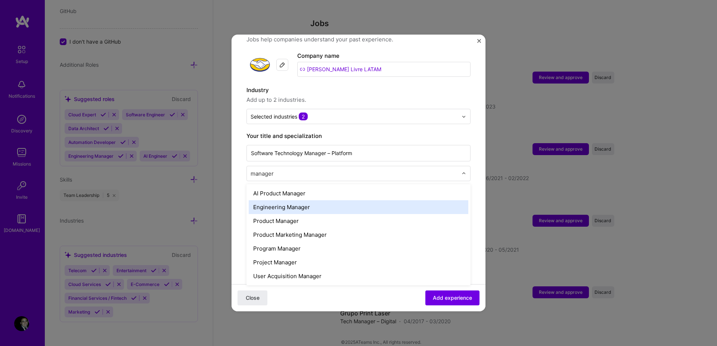
click at [346, 200] on div "Engineering Manager" at bounding box center [359, 207] width 220 height 14
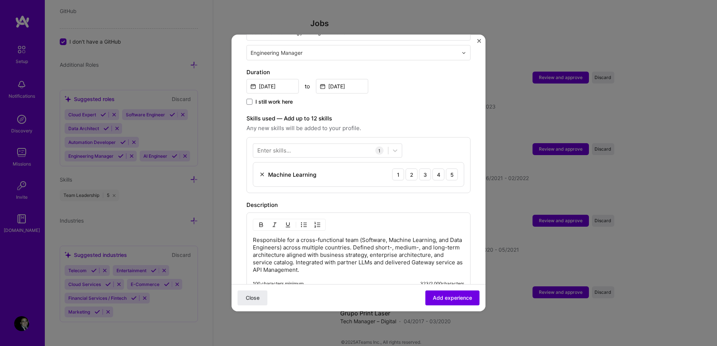
scroll to position [194, 0]
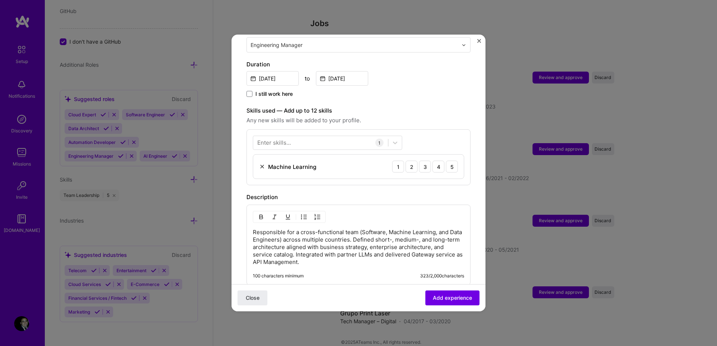
click at [262, 164] on img at bounding box center [262, 167] width 6 height 6
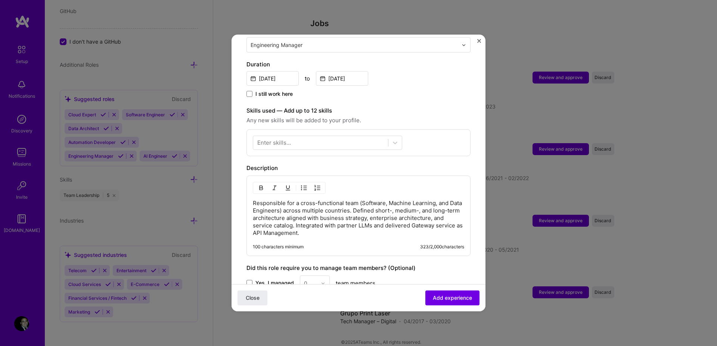
click at [278, 139] on div "Enter skills..." at bounding box center [274, 143] width 34 height 8
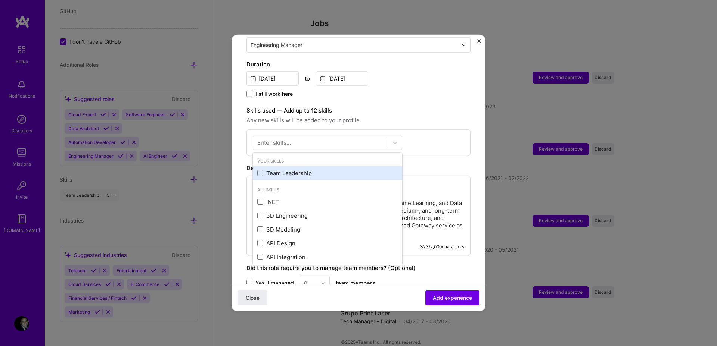
click at [282, 166] on div "Team Leadership" at bounding box center [327, 173] width 149 height 14
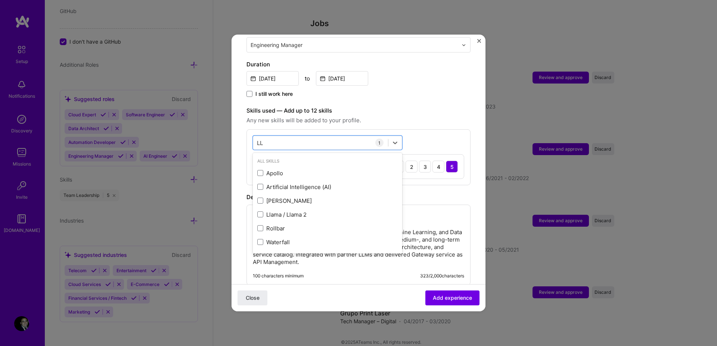
type input "LLM"
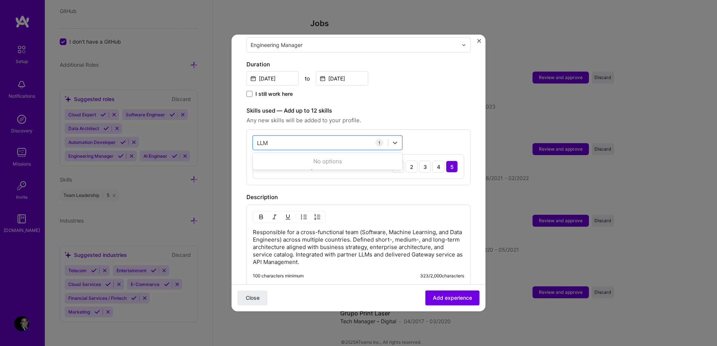
click button "Close" at bounding box center [252, 298] width 30 height 15
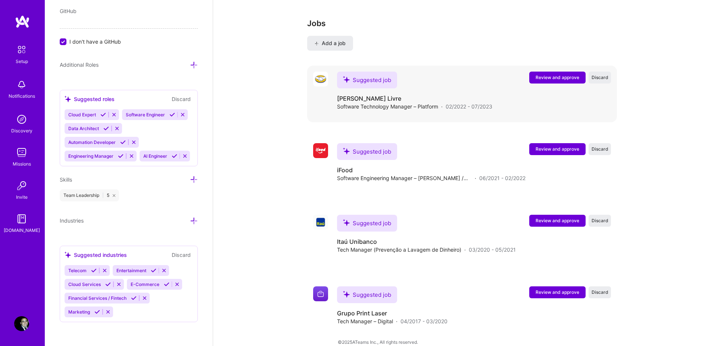
click at [570, 74] on span "Review and approve" at bounding box center [558, 77] width 44 height 6
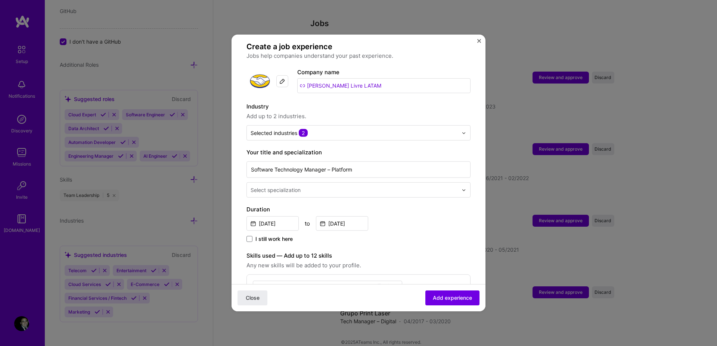
scroll to position [142, 0]
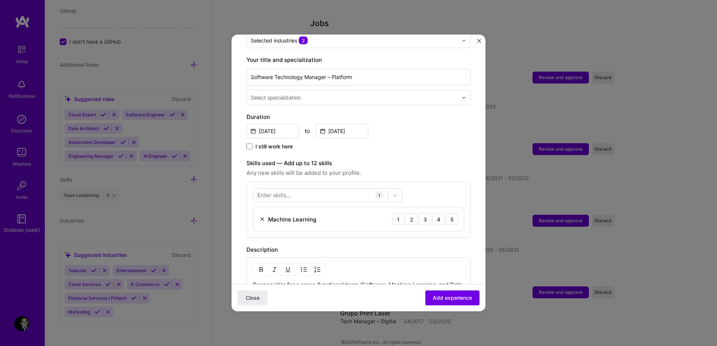
click at [261, 217] on img at bounding box center [262, 220] width 6 height 6
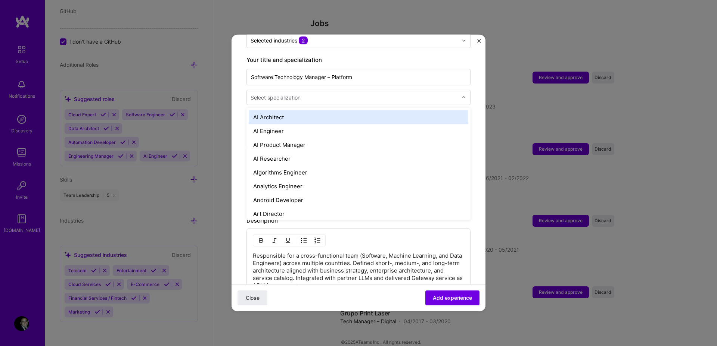
click at [325, 90] on div "Select specialization" at bounding box center [354, 97] width 215 height 15
type input "mana"
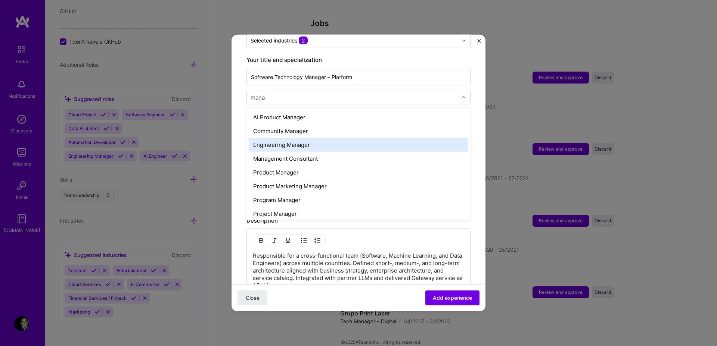
click at [342, 139] on div "Engineering Manager" at bounding box center [359, 145] width 220 height 14
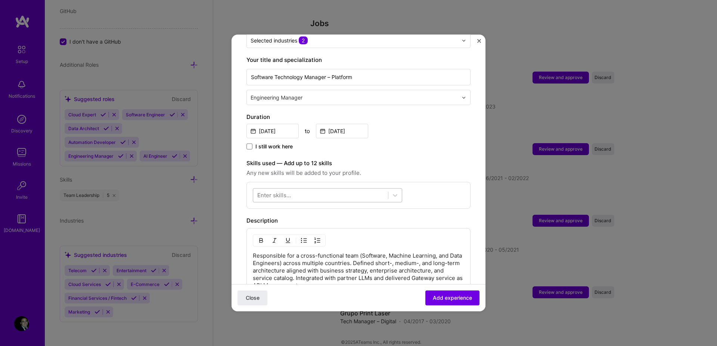
click at [297, 190] on div at bounding box center [320, 195] width 135 height 12
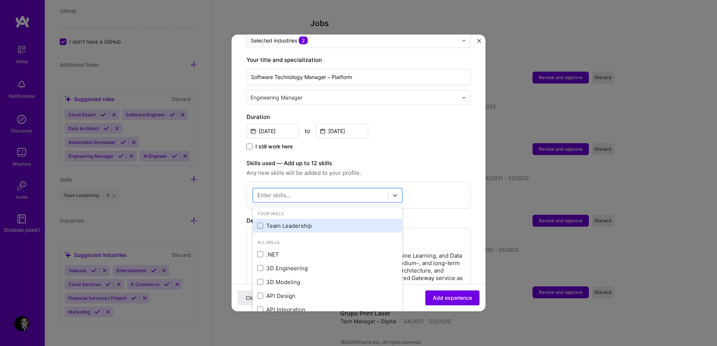
click at [295, 222] on div "Team Leadership" at bounding box center [327, 226] width 140 height 8
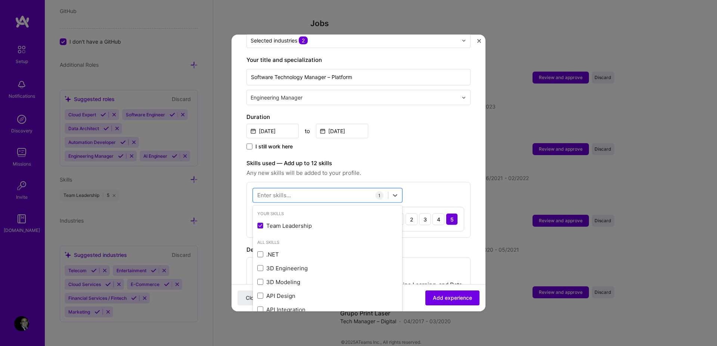
click at [474, 250] on form "Adding suggested job This job is suggested based on your LinkedIn, resume or [D…" at bounding box center [358, 204] width 254 height 592
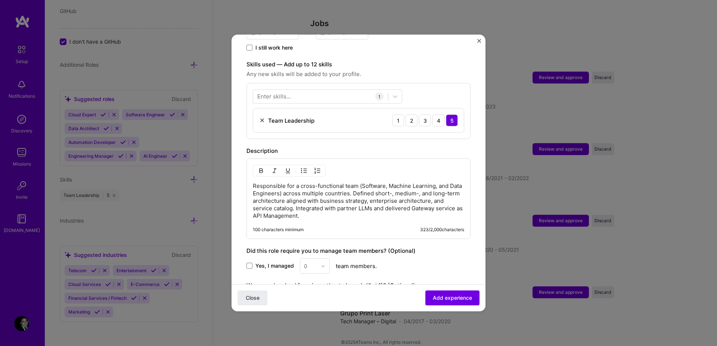
scroll to position [322, 0]
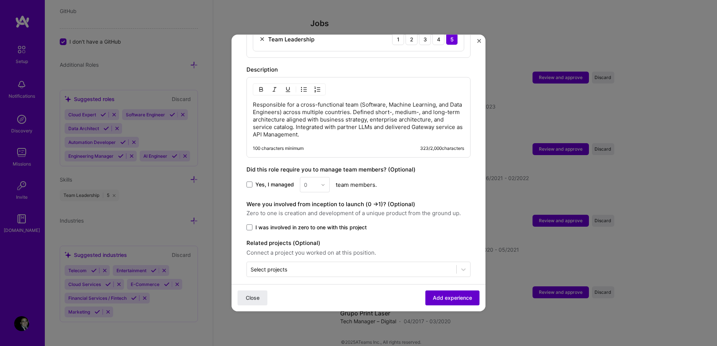
click at [454, 301] on span "Add experience" at bounding box center [452, 298] width 39 height 7
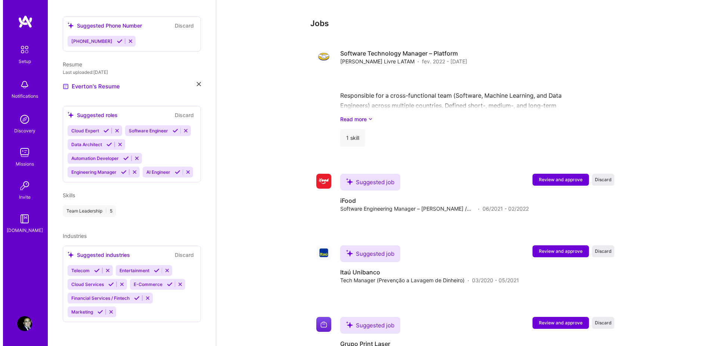
scroll to position [574, 0]
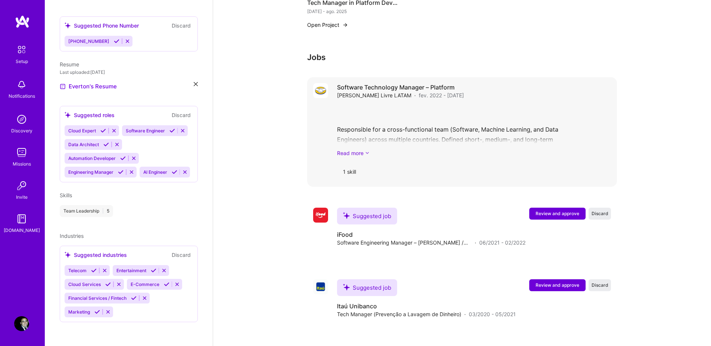
click at [355, 149] on link "Read more" at bounding box center [474, 153] width 274 height 8
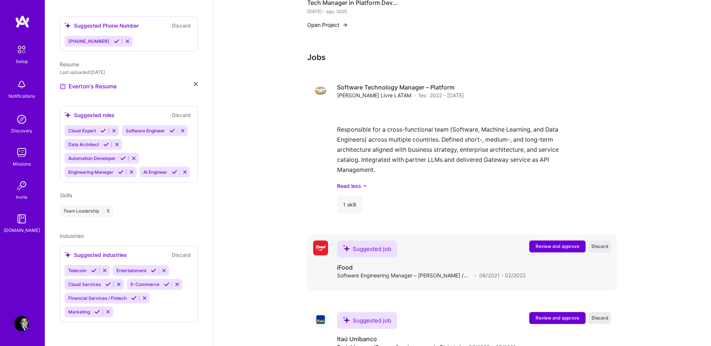
click at [548, 243] on span "Review and approve" at bounding box center [558, 246] width 44 height 6
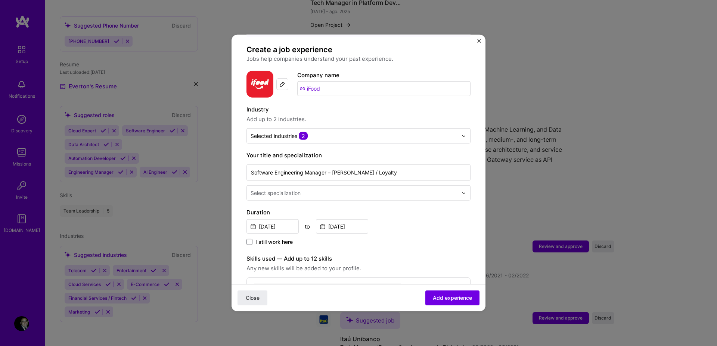
scroll to position [53, 0]
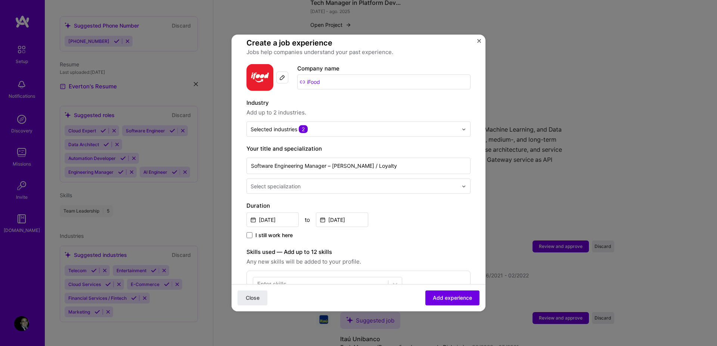
click at [318, 183] on input "text" at bounding box center [354, 187] width 209 height 8
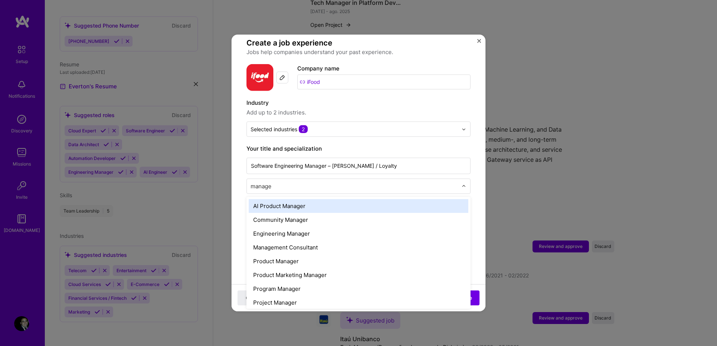
type input "manager"
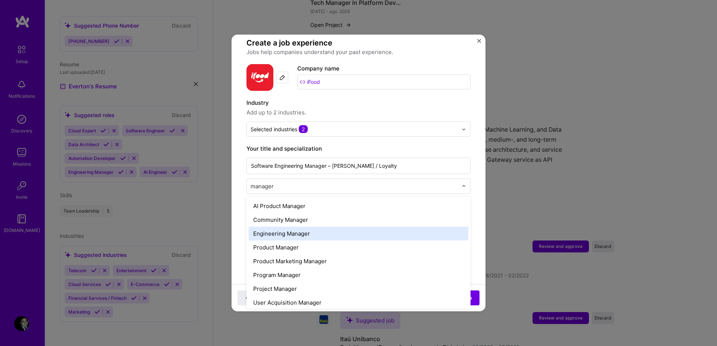
click at [331, 231] on div "Engineering Manager" at bounding box center [359, 234] width 220 height 14
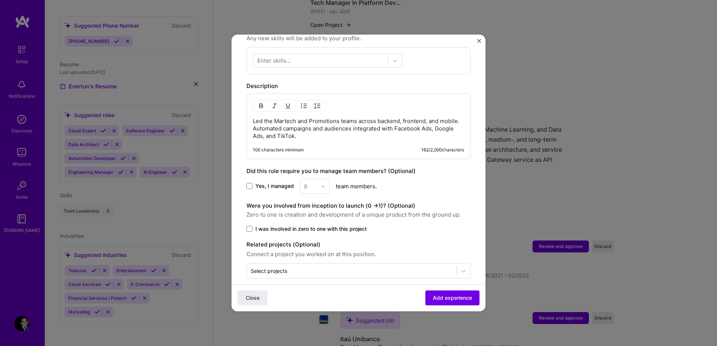
scroll to position [278, 0]
click at [276, 181] on span "Yes, I managed" at bounding box center [274, 184] width 38 height 7
click at [0, 0] on input "Yes, I managed" at bounding box center [0, 0] width 0 height 0
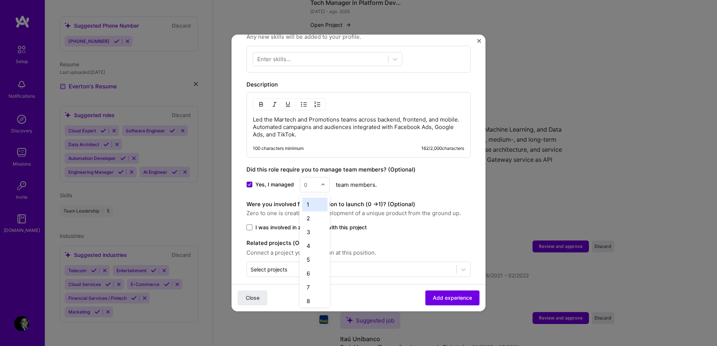
click at [313, 181] on input "text" at bounding box center [310, 185] width 13 height 8
click at [316, 295] on div "25+" at bounding box center [314, 299] width 25 height 14
click at [342, 224] on span "I was involved in zero to one with this project" at bounding box center [310, 227] width 111 height 7
click at [0, 0] on input "I was involved in zero to one with this project" at bounding box center [0, 0] width 0 height 0
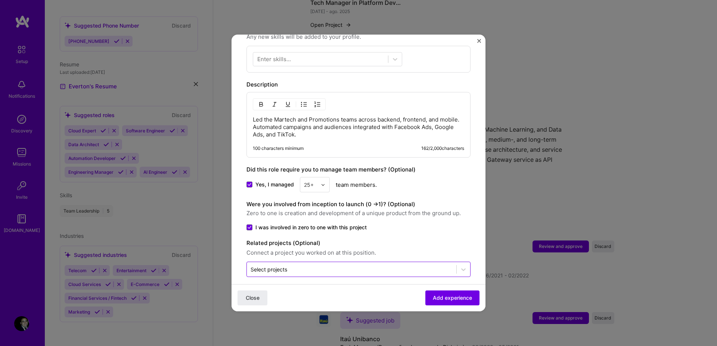
click at [362, 267] on div "Select projects" at bounding box center [351, 269] width 209 height 15
click at [365, 266] on input "text" at bounding box center [351, 270] width 202 height 8
click at [366, 266] on input "text" at bounding box center [351, 270] width 202 height 8
click at [443, 302] on button "Add experience" at bounding box center [452, 298] width 54 height 15
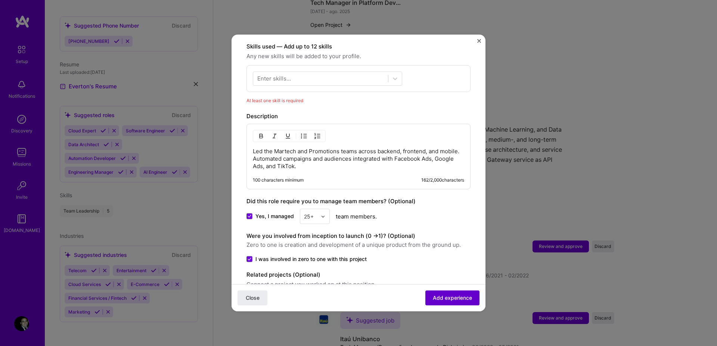
scroll to position [258, 0]
click at [315, 73] on div at bounding box center [320, 79] width 135 height 12
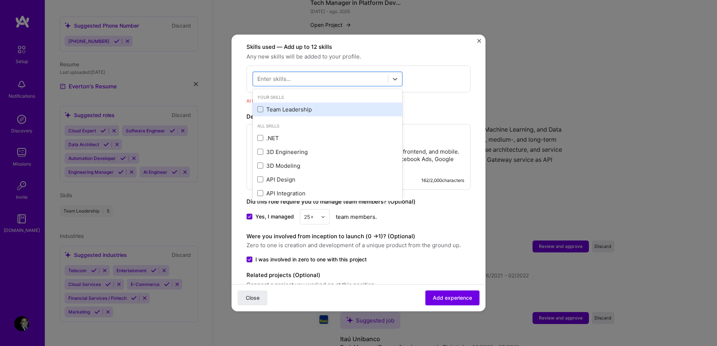
click at [315, 106] on div "Team Leadership" at bounding box center [327, 110] width 140 height 8
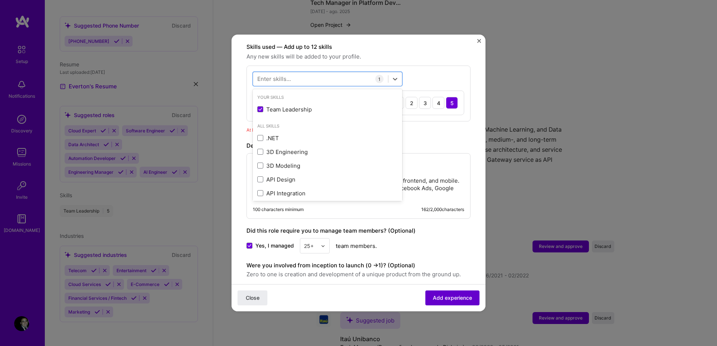
click at [454, 298] on span "Add experience" at bounding box center [452, 298] width 39 height 7
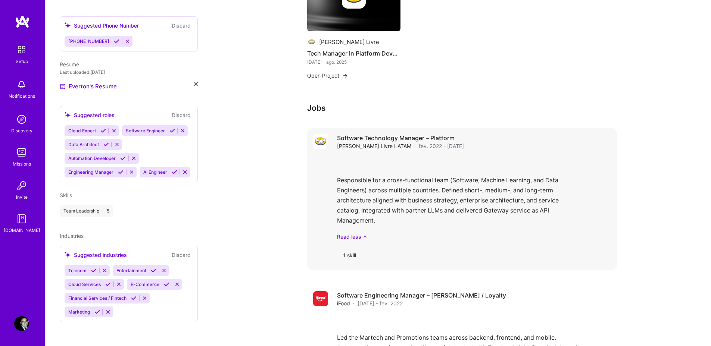
scroll to position [532, 0]
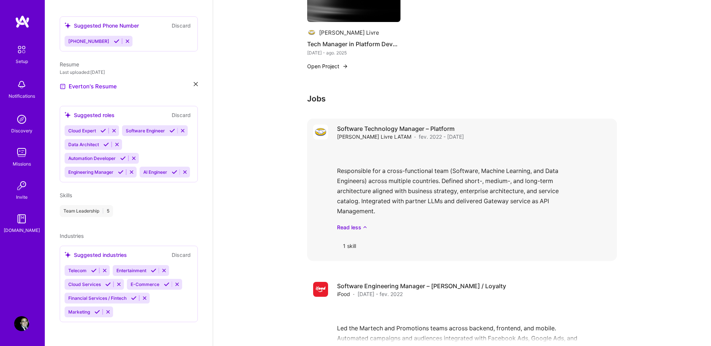
click at [354, 237] on div "1 skill" at bounding box center [349, 246] width 25 height 18
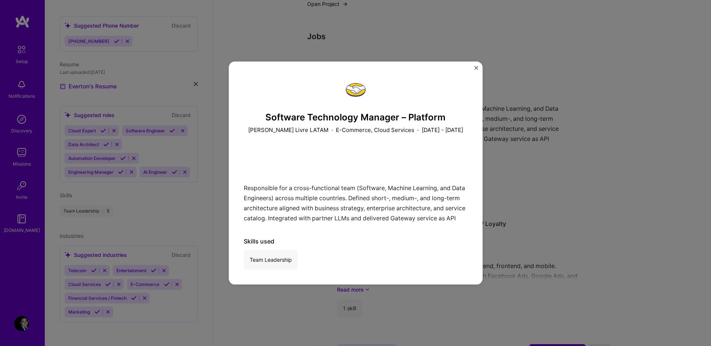
scroll to position [599, 0]
click at [476, 67] on img "Close" at bounding box center [476, 68] width 4 height 4
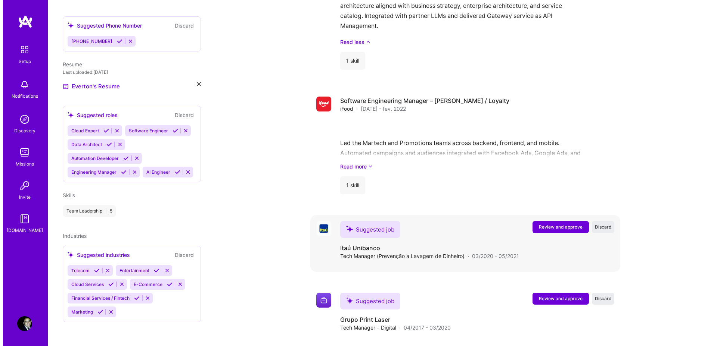
scroll to position [724, 0]
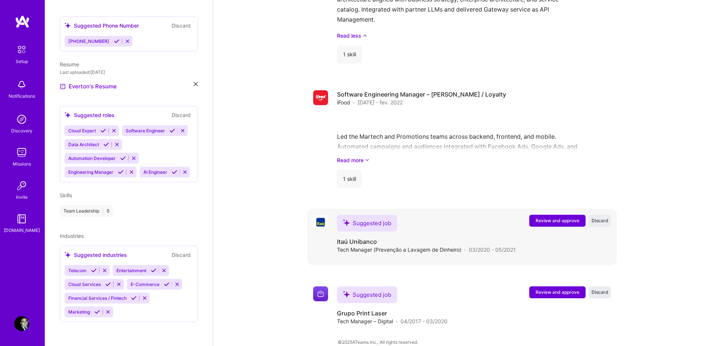
click at [572, 218] on span "Review and approve" at bounding box center [558, 221] width 44 height 6
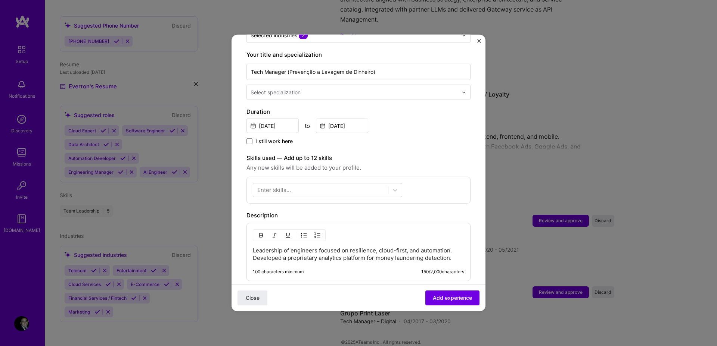
scroll to position [152, 0]
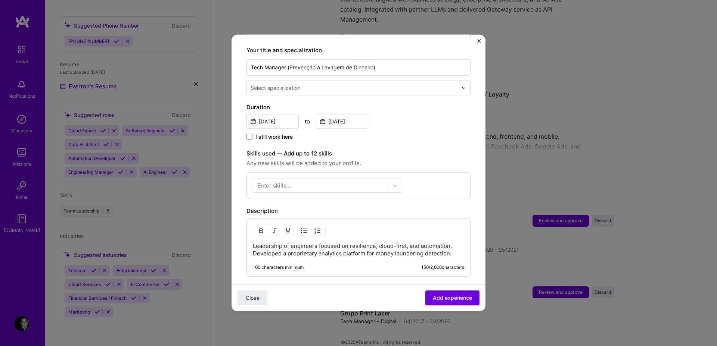
click at [310, 84] on input "text" at bounding box center [354, 88] width 209 height 8
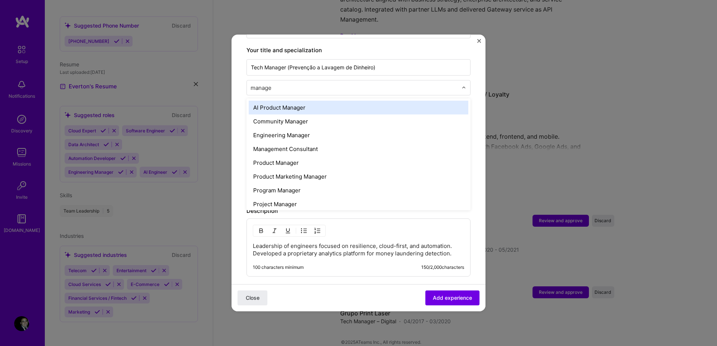
type input "manager"
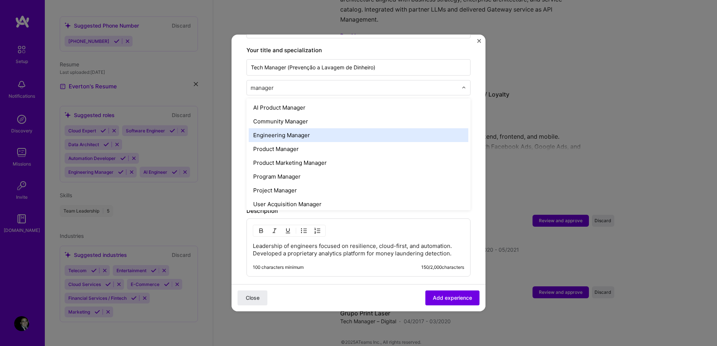
click at [320, 128] on div "Engineering Manager" at bounding box center [359, 135] width 220 height 14
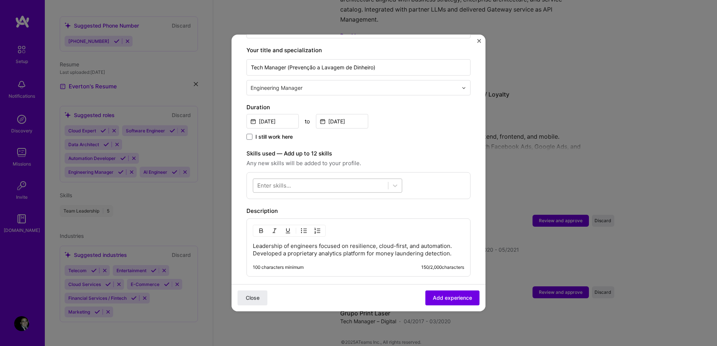
scroll to position [153, 0]
click at [331, 178] on div at bounding box center [320, 184] width 135 height 12
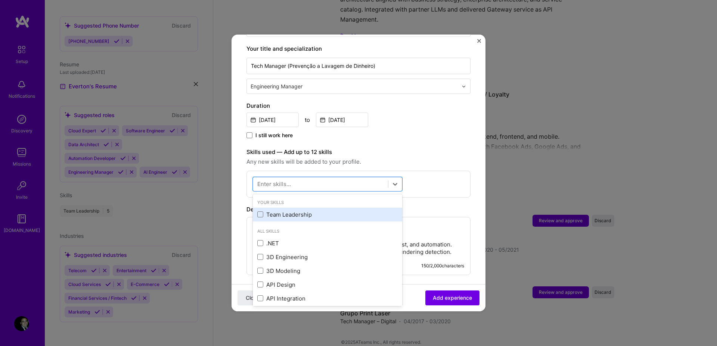
drag, startPoint x: 320, startPoint y: 205, endPoint x: 334, endPoint y: 203, distance: 13.6
click at [320, 211] on div "Team Leadership" at bounding box center [327, 215] width 140 height 8
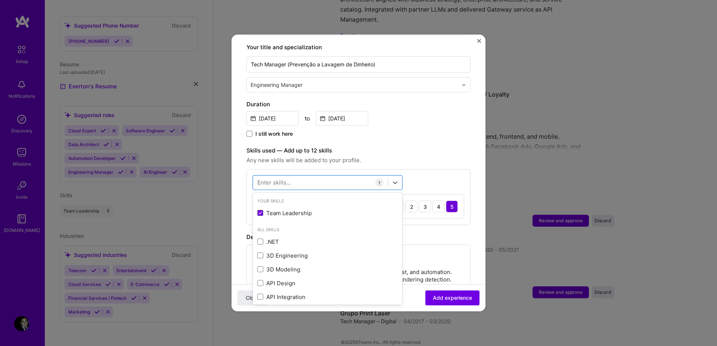
click at [462, 147] on label "Skills used — Add up to 12 skills" at bounding box center [358, 150] width 224 height 9
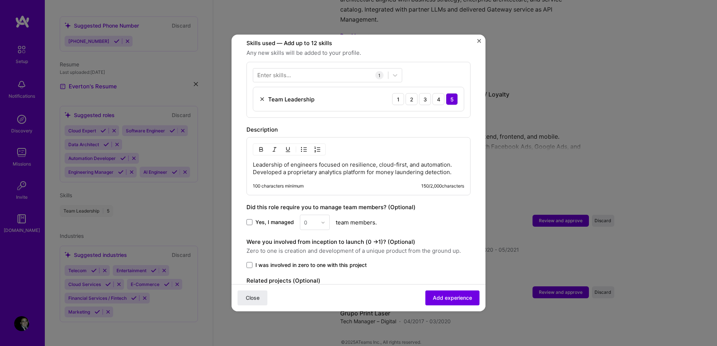
scroll to position [300, 0]
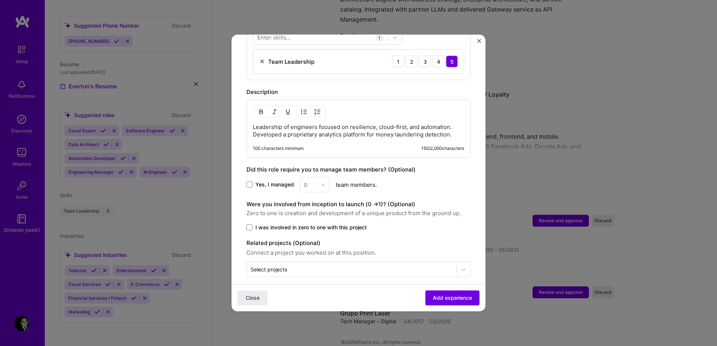
click at [280, 181] on span "Yes, I managed" at bounding box center [274, 184] width 38 height 7
click at [0, 0] on input "Yes, I managed" at bounding box center [0, 0] width 0 height 0
click at [308, 181] on input "text" at bounding box center [310, 185] width 13 height 8
click at [316, 292] on div "25+" at bounding box center [314, 299] width 25 height 14
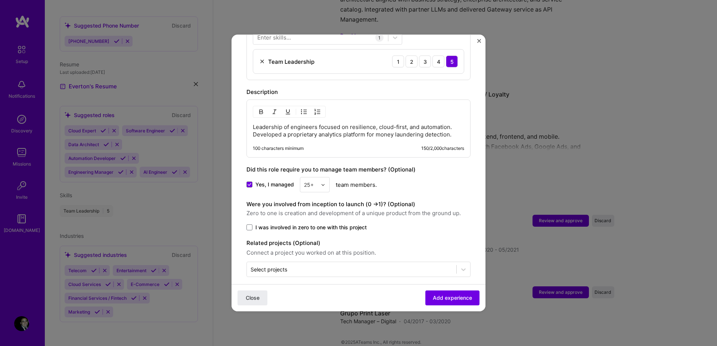
click at [285, 224] on span "I was involved in zero to one with this project" at bounding box center [310, 227] width 111 height 7
click at [0, 0] on input "I was involved in zero to one with this project" at bounding box center [0, 0] width 0 height 0
drag, startPoint x: 379, startPoint y: 270, endPoint x: 379, endPoint y: 261, distance: 9.3
click at [379, 270] on form "Adding suggested job This job is suggested based on your LinkedIn, resume or [D…" at bounding box center [358, 35] width 254 height 570
click at [379, 266] on input "text" at bounding box center [351, 270] width 202 height 8
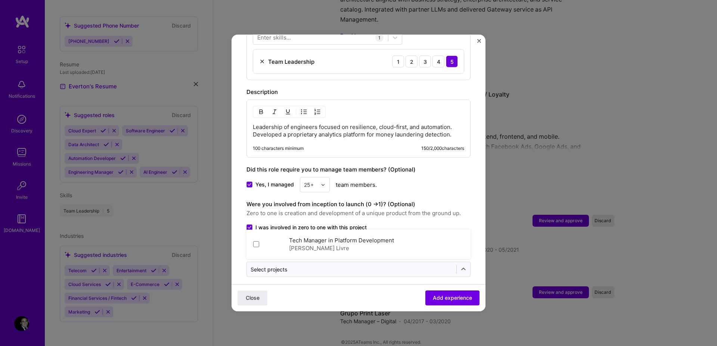
click at [394, 281] on form "Adding suggested job This job is suggested based on your LinkedIn, resume or [D…" at bounding box center [358, 35] width 254 height 570
click at [462, 310] on div "Close Add experience" at bounding box center [358, 297] width 254 height 27
click at [455, 296] on span "Add experience" at bounding box center [452, 298] width 39 height 7
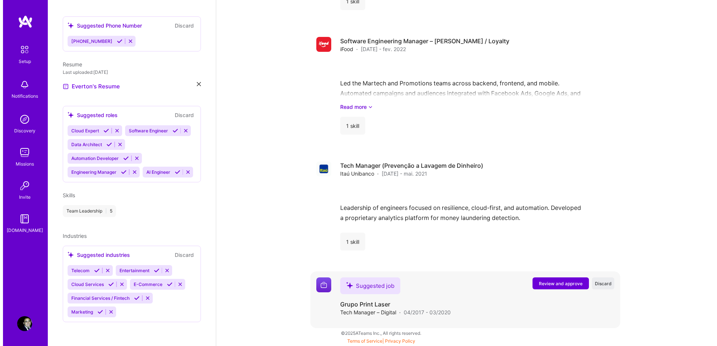
scroll to position [757, 0]
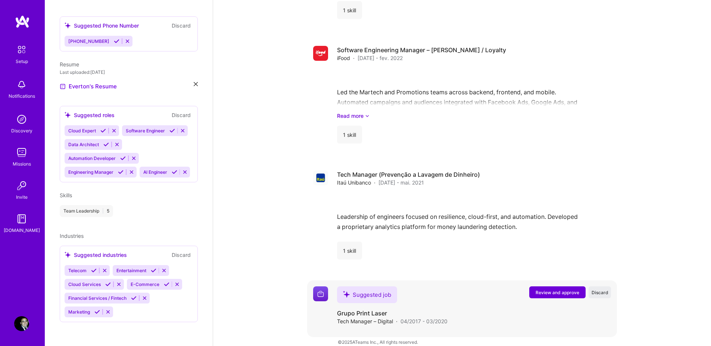
click at [566, 290] on span "Review and approve" at bounding box center [558, 293] width 44 height 6
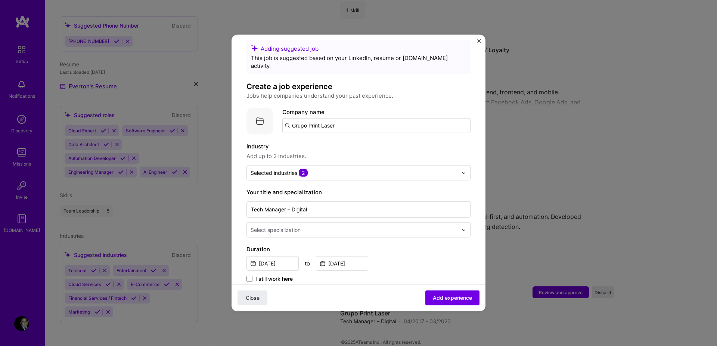
scroll to position [42, 0]
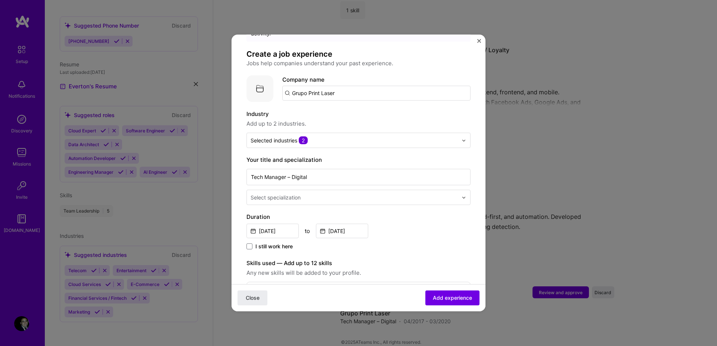
click at [350, 194] on input "text" at bounding box center [354, 198] width 209 height 8
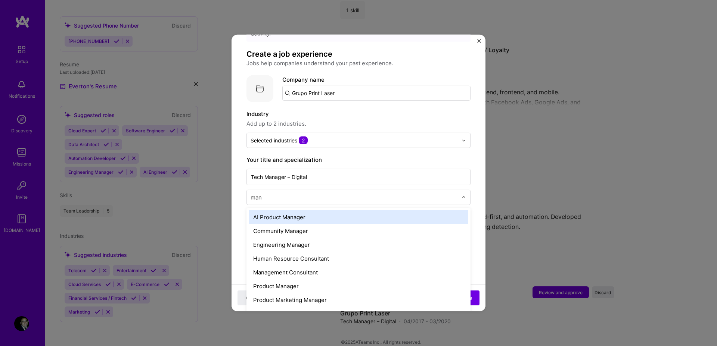
type input "mana"
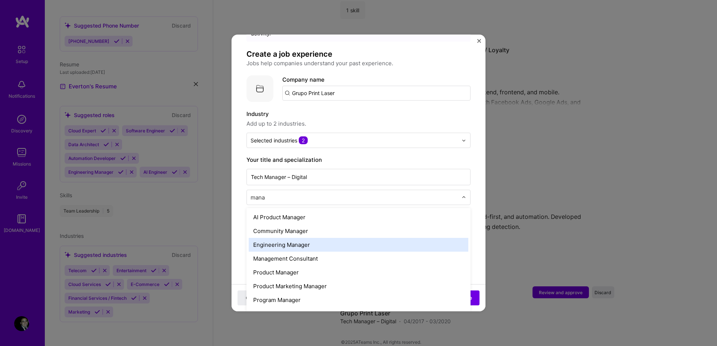
click at [335, 238] on div "Engineering Manager" at bounding box center [359, 245] width 220 height 14
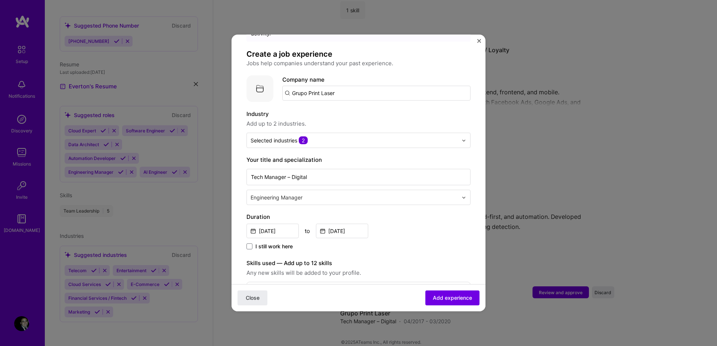
scroll to position [193, 0]
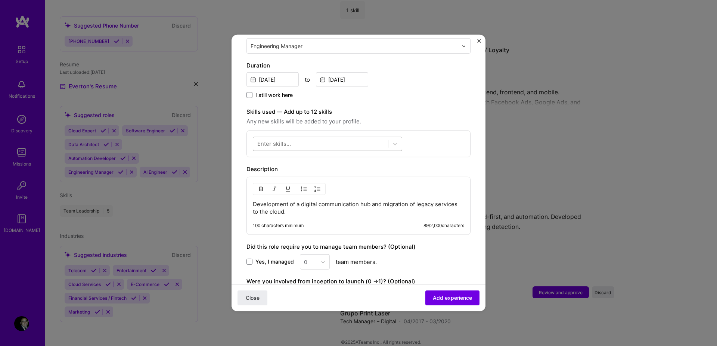
click at [370, 138] on div at bounding box center [320, 144] width 135 height 12
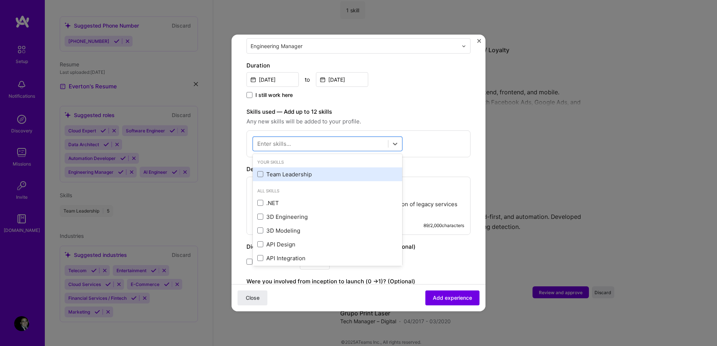
click at [294, 171] on div "Team Leadership" at bounding box center [327, 175] width 140 height 8
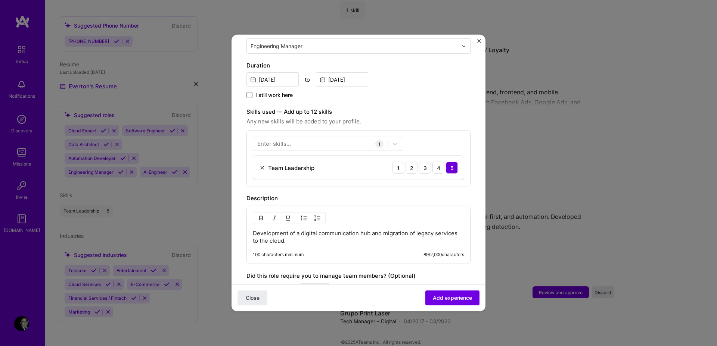
click at [465, 105] on form "Adding suggested job This job is suggested based on your LinkedIn, resume or [D…" at bounding box center [358, 141] width 254 height 570
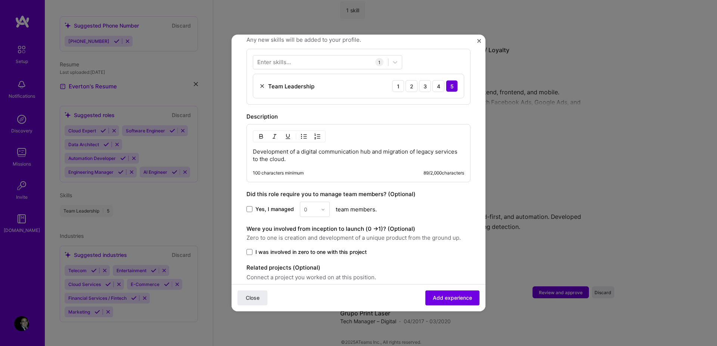
scroll to position [300, 0]
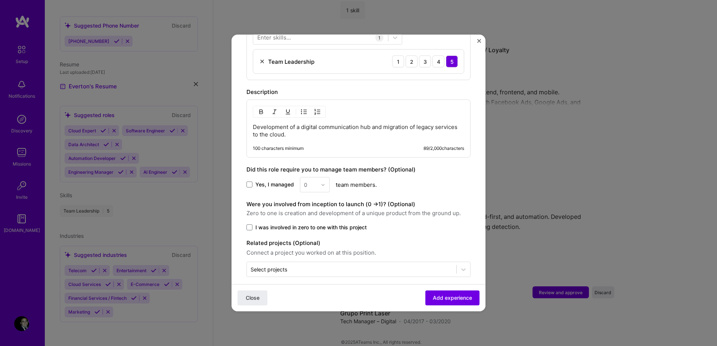
click at [282, 181] on span "Yes, I managed" at bounding box center [274, 184] width 38 height 7
click at [0, 0] on input "Yes, I managed" at bounding box center [0, 0] width 0 height 0
click at [310, 181] on input "text" at bounding box center [310, 185] width 13 height 8
click at [321, 281] on div "1 2 3 4 5 6 7 8 9 10 11 12 13 14 15 16 17 18 19 20 21 22 23 24 25 25+" at bounding box center [315, 252] width 30 height 112
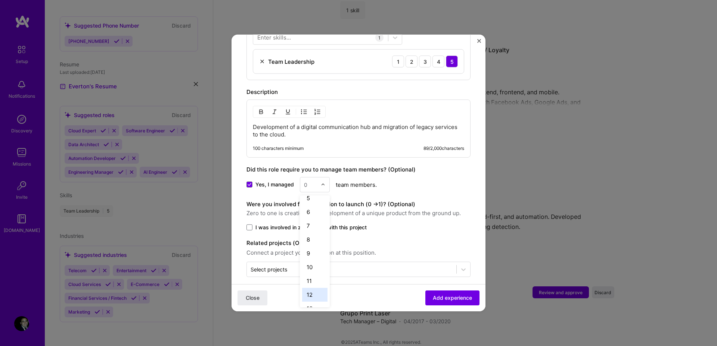
click at [317, 288] on div "12" at bounding box center [314, 295] width 25 height 14
click at [259, 224] on span "I was involved in zero to one with this project" at bounding box center [310, 227] width 111 height 7
click at [0, 0] on input "I was involved in zero to one with this project" at bounding box center [0, 0] width 0 height 0
click at [444, 301] on span "Add experience" at bounding box center [452, 298] width 39 height 7
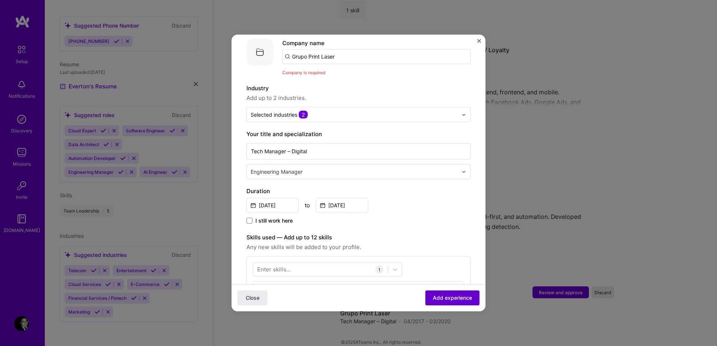
scroll to position [75, 0]
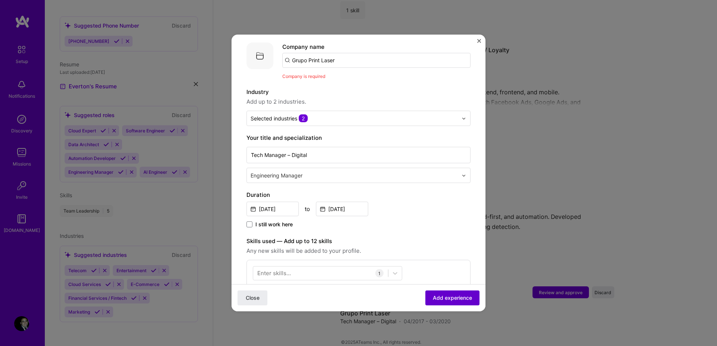
click at [444, 300] on span "Add experience" at bounding box center [452, 298] width 39 height 7
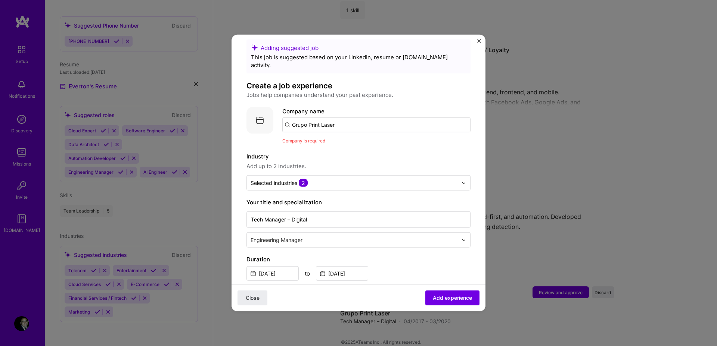
scroll to position [0, 0]
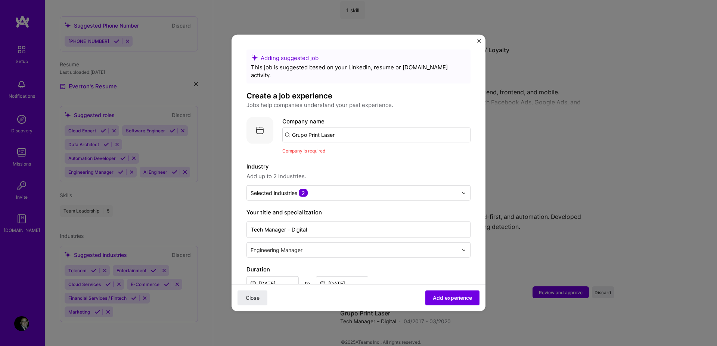
click at [333, 128] on input "Grupo Print Laser" at bounding box center [376, 135] width 188 height 15
type input "Grupo Print Laser"
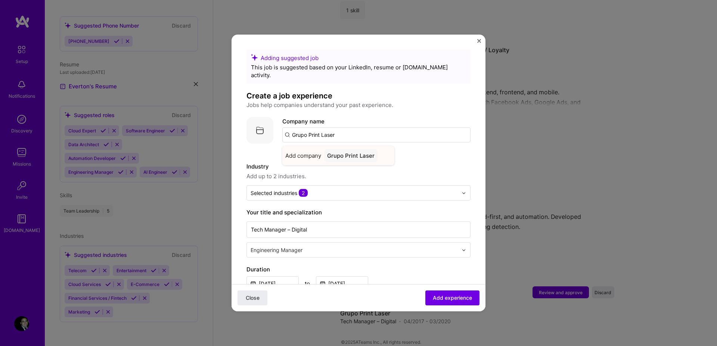
click at [349, 150] on div "Grupo Print Laser" at bounding box center [350, 155] width 53 height 13
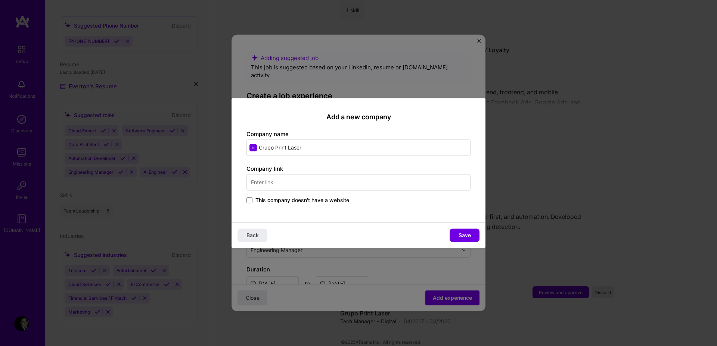
click at [384, 184] on input "text" at bounding box center [358, 182] width 224 height 16
click at [297, 180] on input "[DOMAIN_NAME]" at bounding box center [358, 182] width 224 height 16
paste input "[URL][DOMAIN_NAME]"
type input "[URL][DOMAIN_NAME]"
click at [468, 237] on span "Save" at bounding box center [464, 235] width 12 height 7
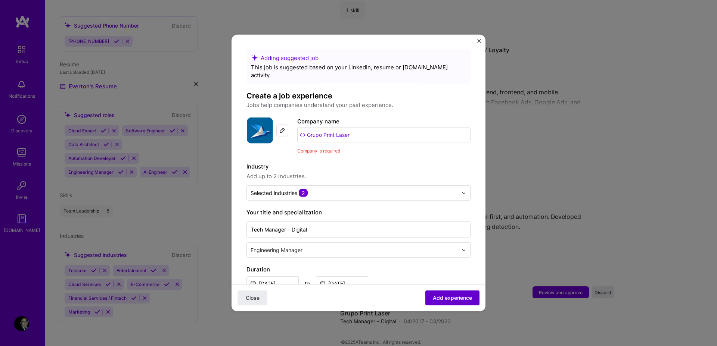
click at [446, 297] on span "Add experience" at bounding box center [452, 298] width 39 height 7
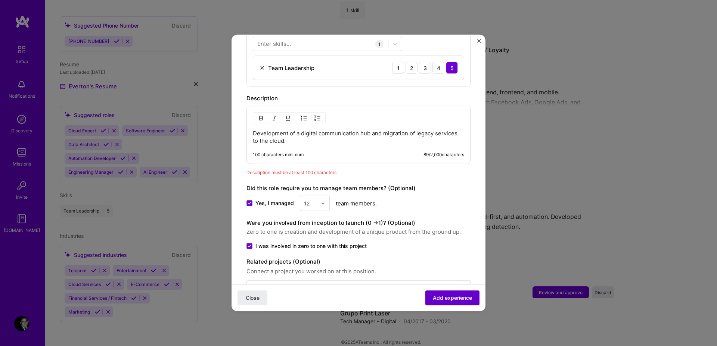
scroll to position [312, 0]
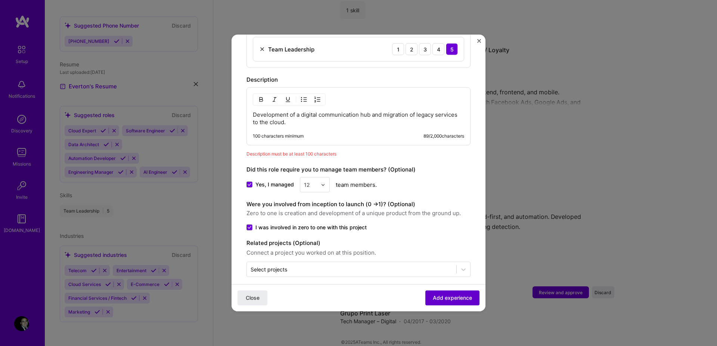
click at [446, 297] on span "Add experience" at bounding box center [452, 298] width 39 height 7
click at [338, 111] on p "Development of a digital communication hub and migration of legacy services to …" at bounding box center [358, 118] width 211 height 15
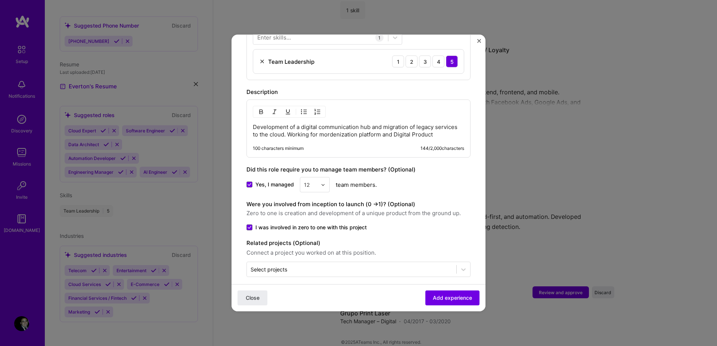
scroll to position [307, 0]
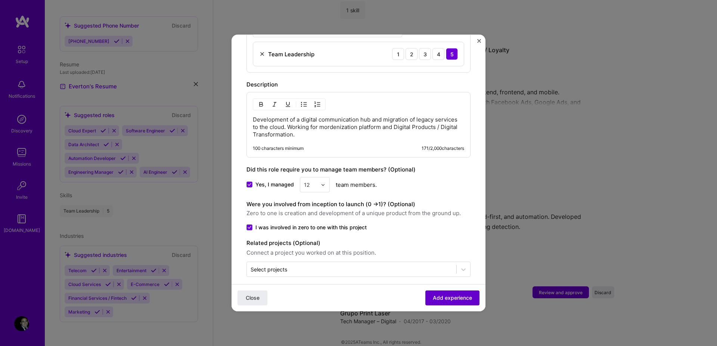
click at [451, 296] on span "Add experience" at bounding box center [452, 298] width 39 height 7
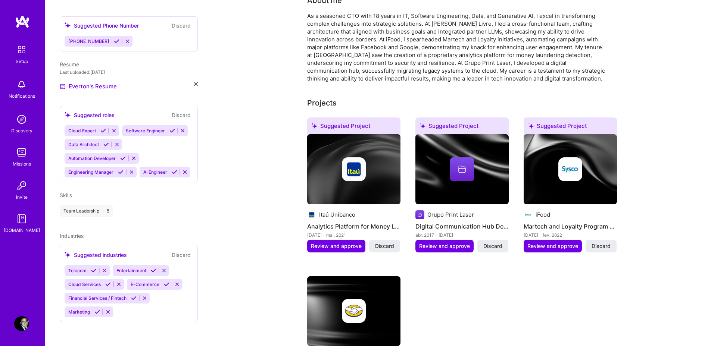
scroll to position [0, 0]
